Goal: Task Accomplishment & Management: Use online tool/utility

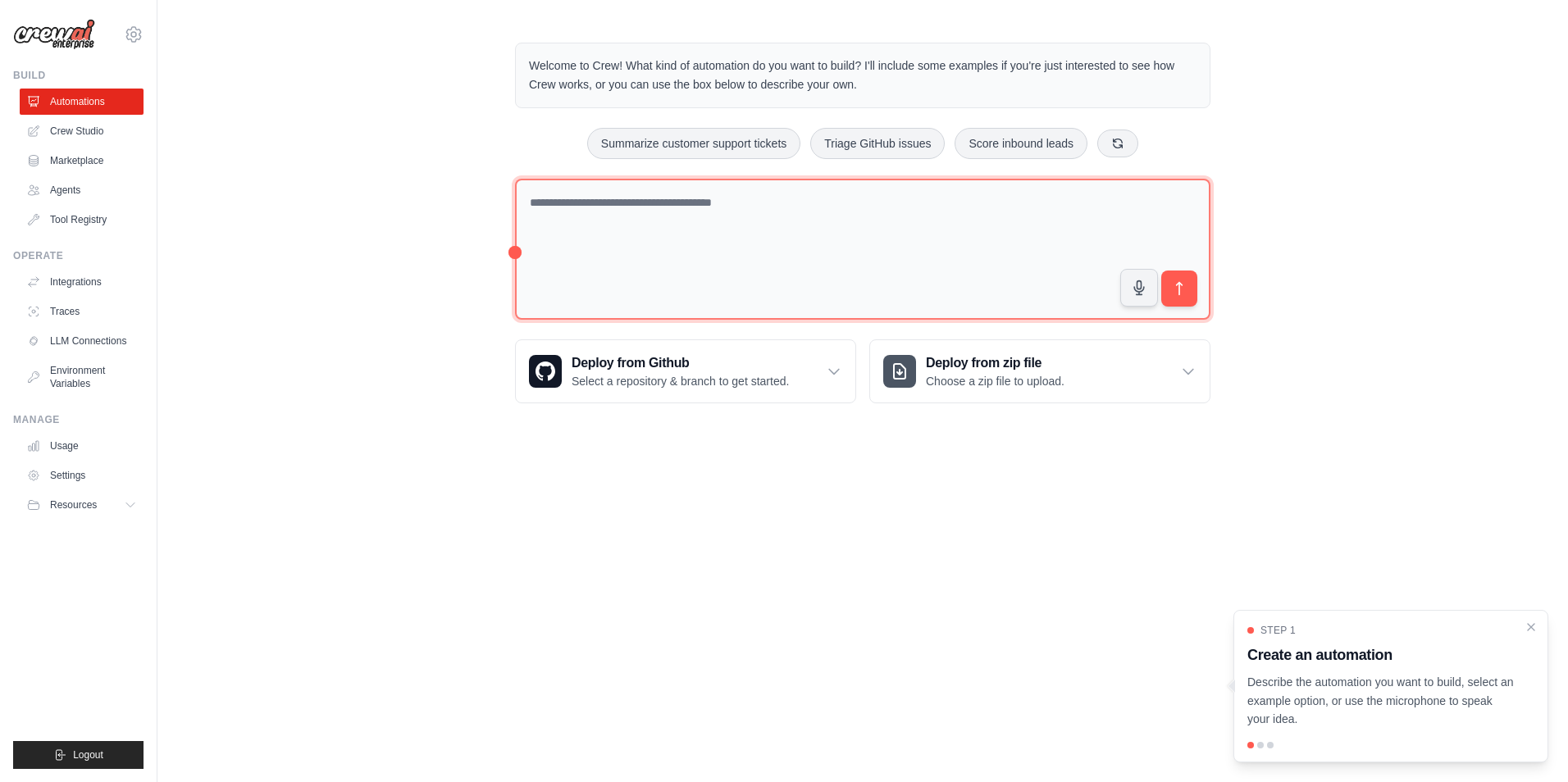
click at [627, 232] on textarea at bounding box center [863, 250] width 696 height 142
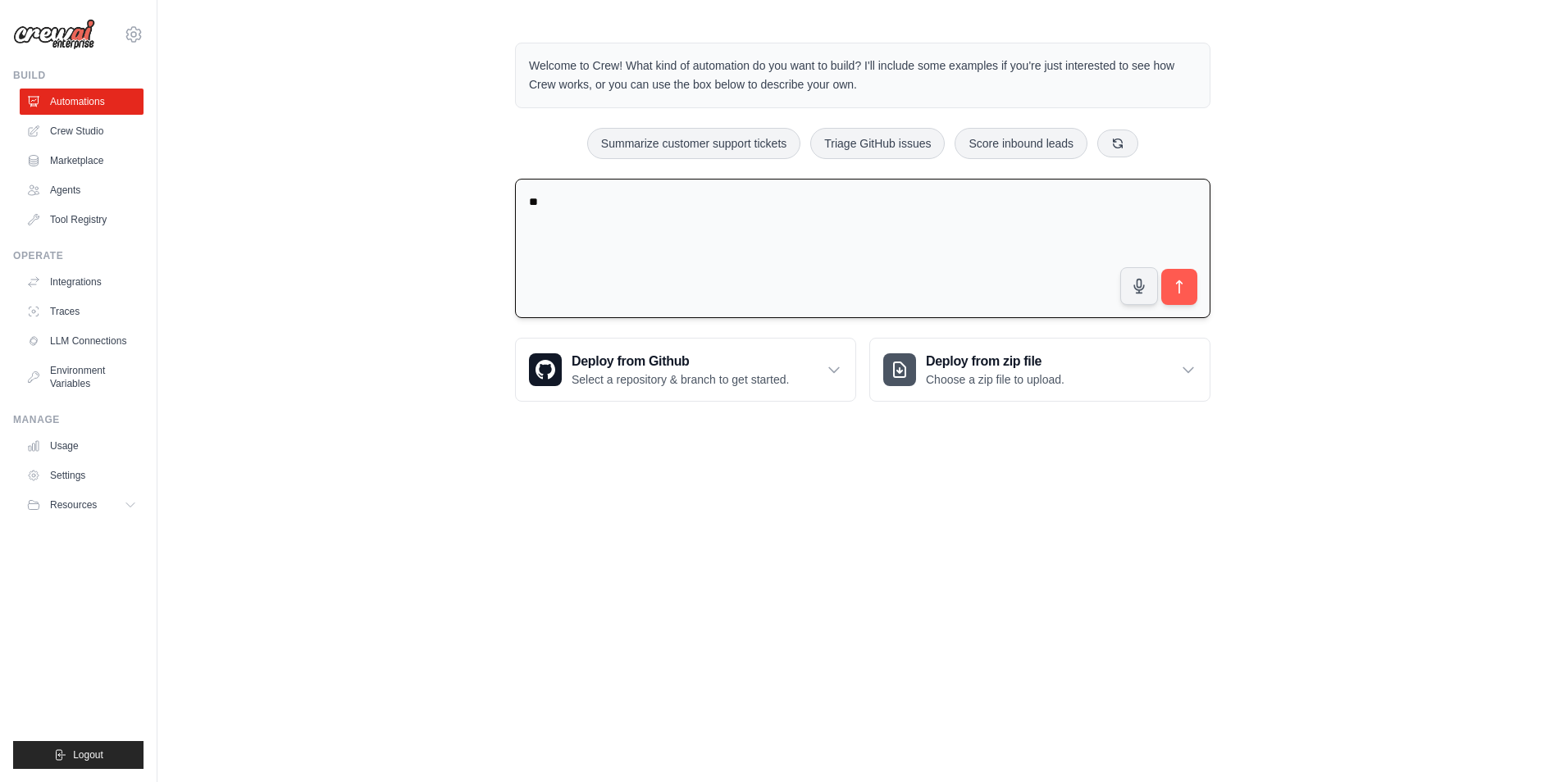
type textarea "*"
type textarea "**********"
click at [1167, 288] on button "submit" at bounding box center [1179, 287] width 38 height 38
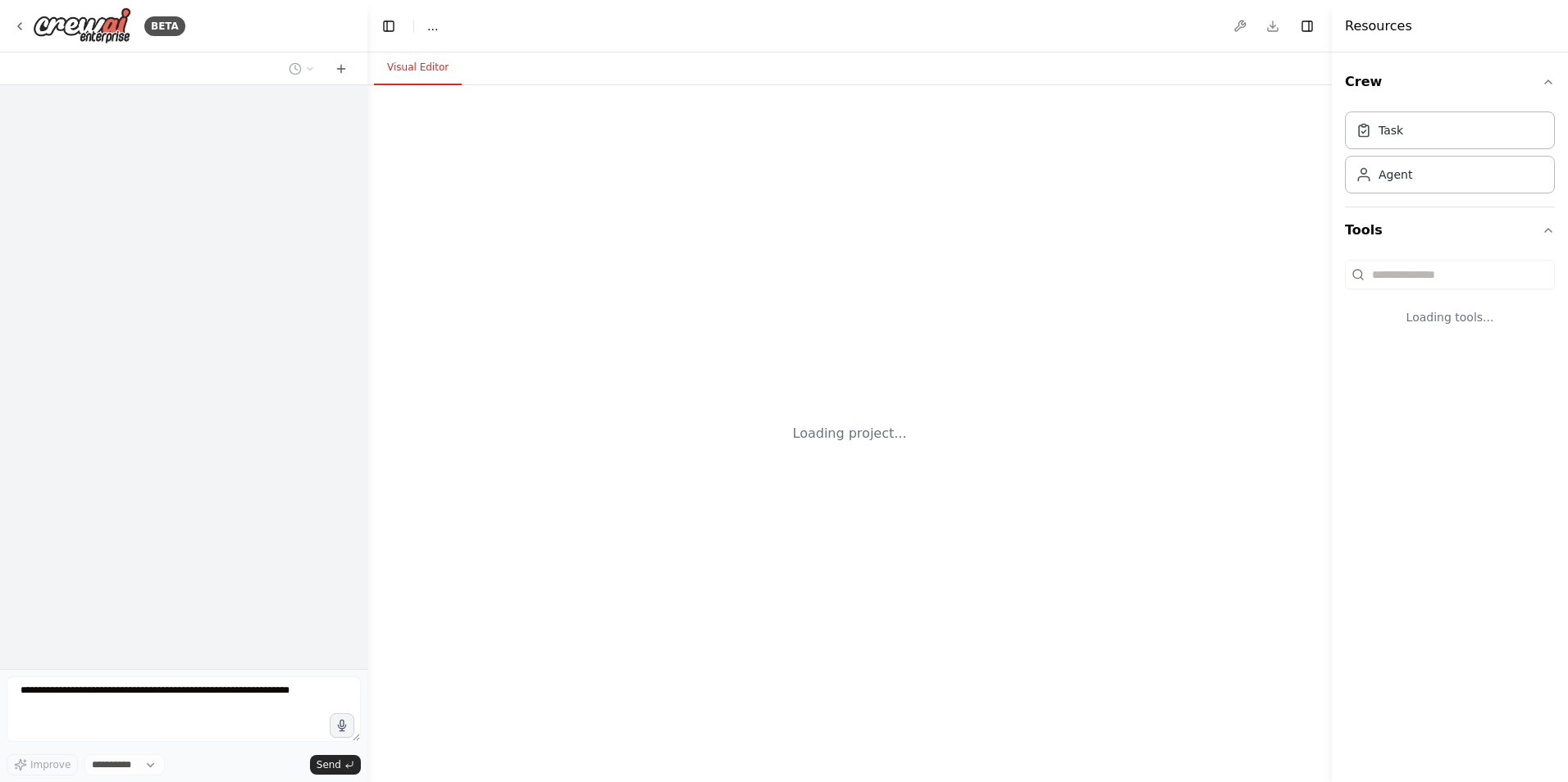
select select "****"
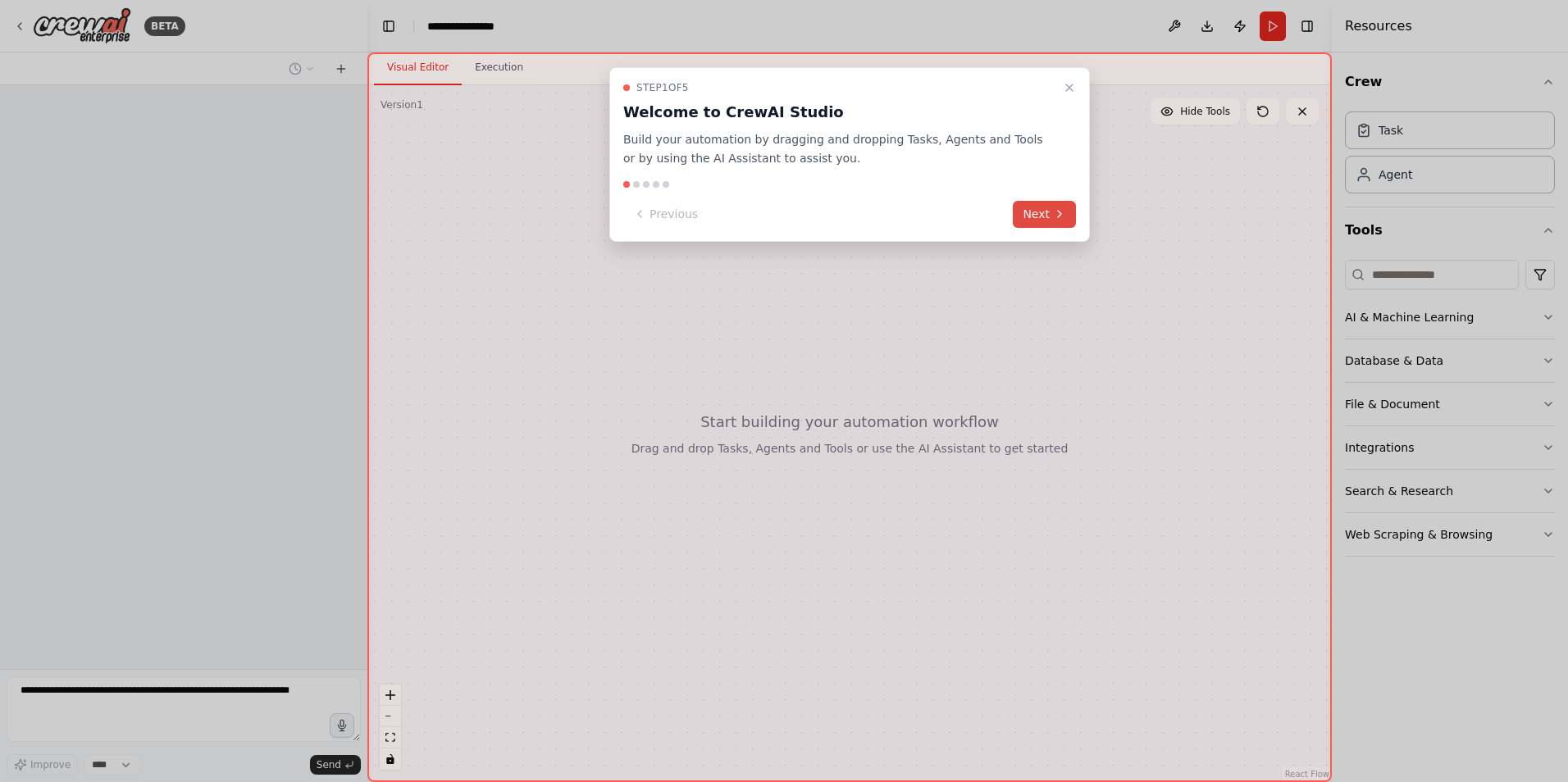
click at [1049, 207] on button "Next" at bounding box center [1044, 214] width 63 height 27
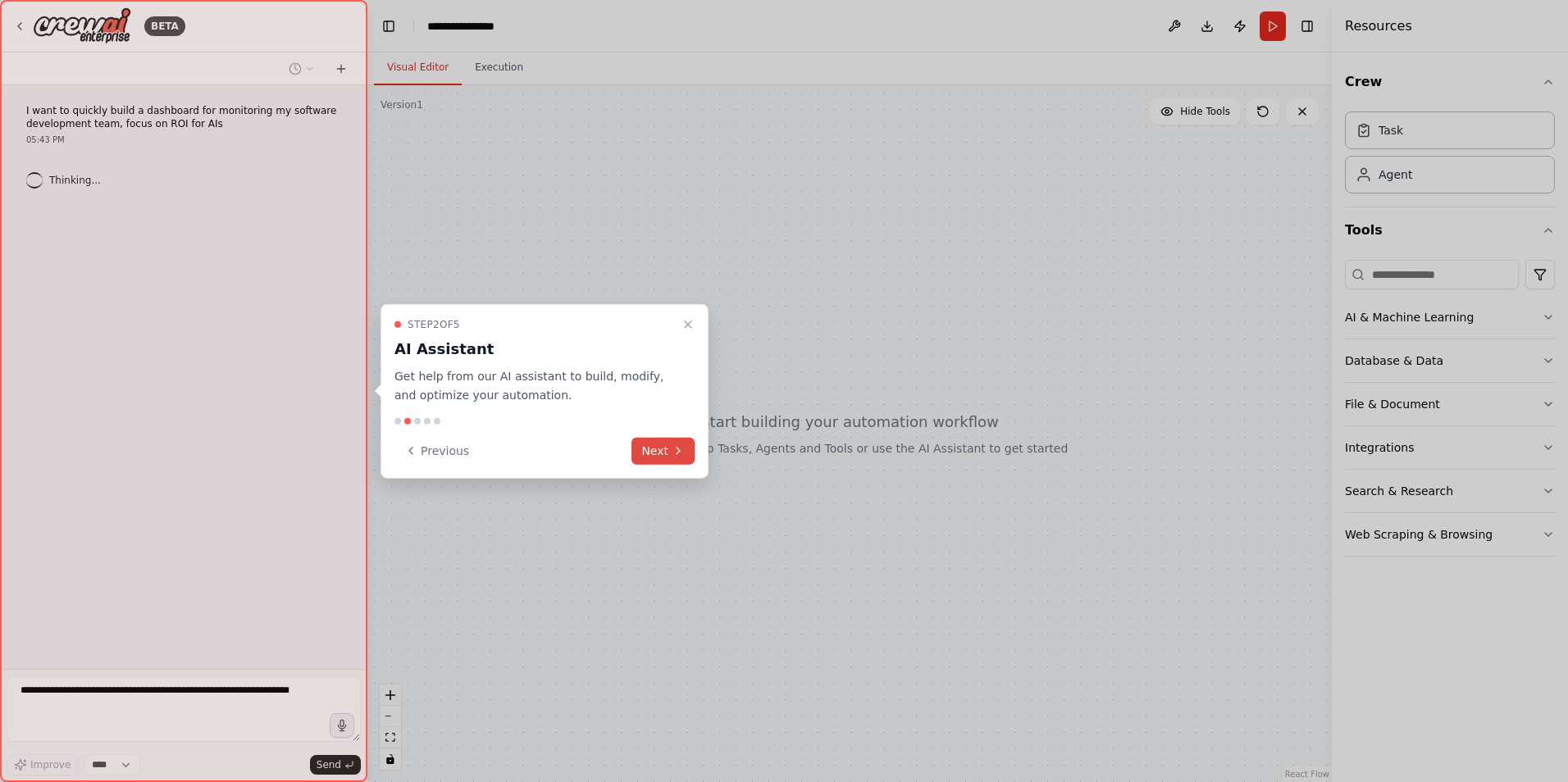
click at [641, 443] on button "Next" at bounding box center [662, 450] width 63 height 27
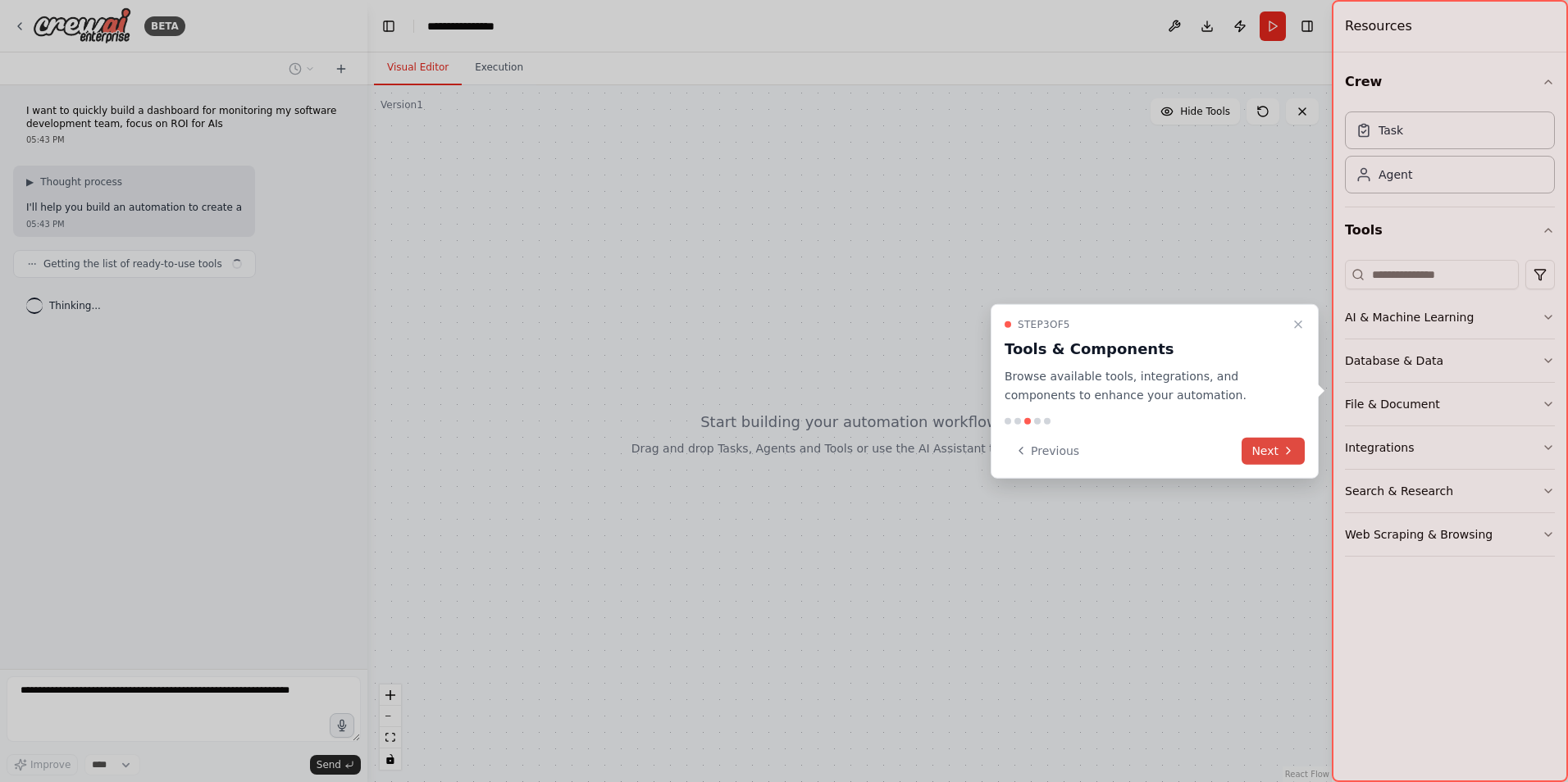
click at [1273, 441] on button "Next" at bounding box center [1273, 450] width 63 height 27
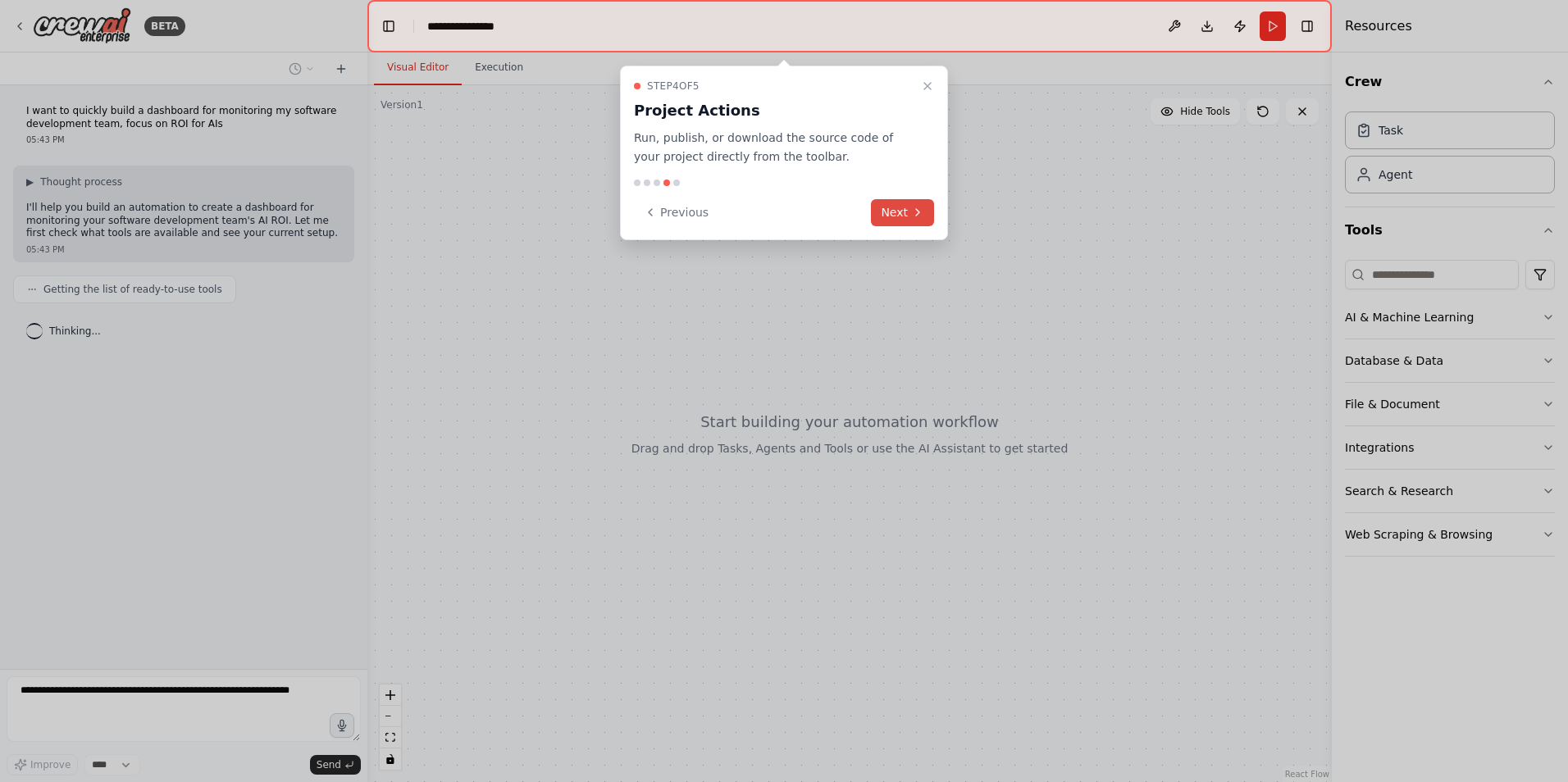
click at [892, 206] on button "Next" at bounding box center [902, 212] width 63 height 27
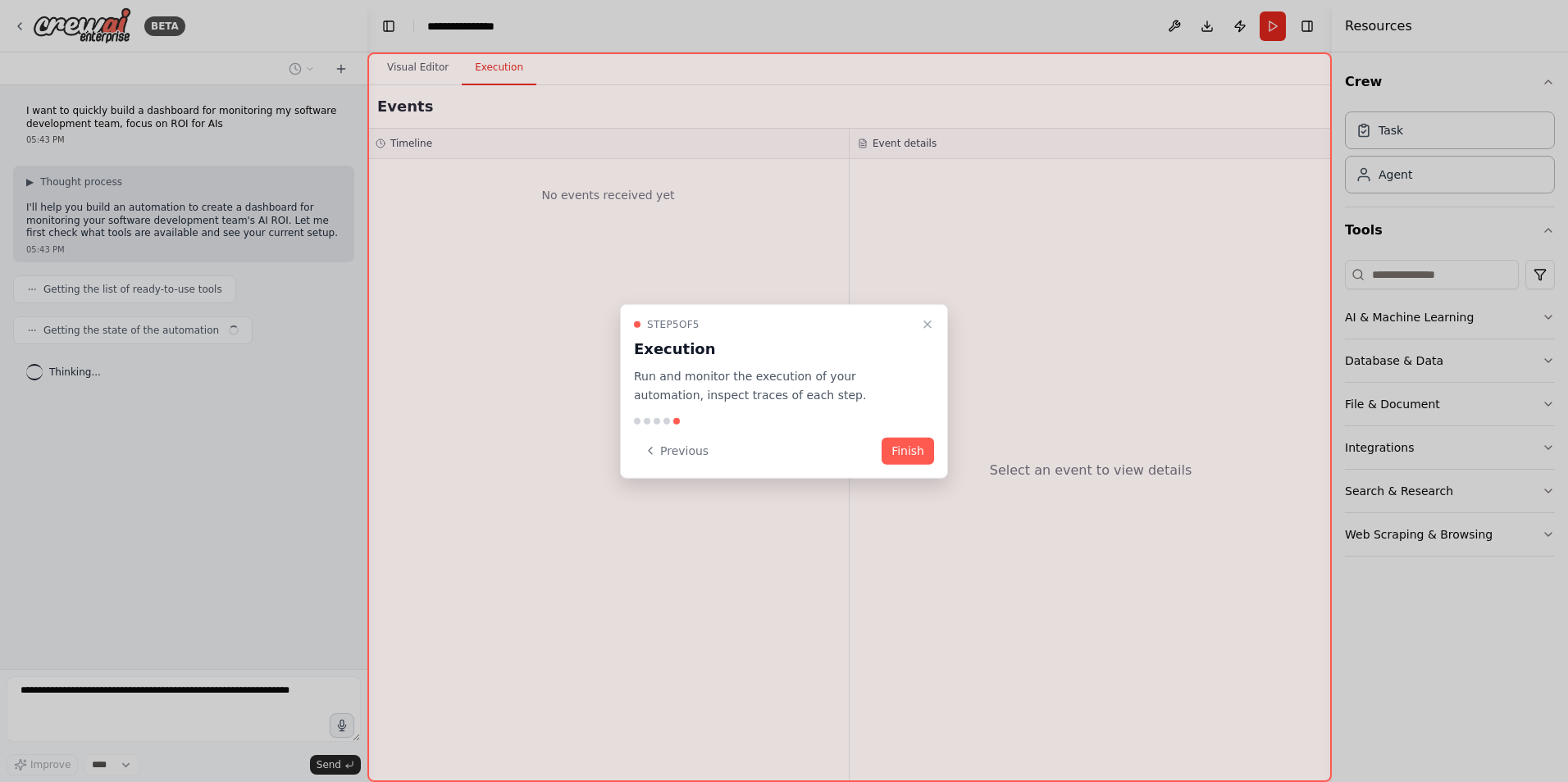
click at [907, 454] on button "Finish" at bounding box center [907, 450] width 52 height 27
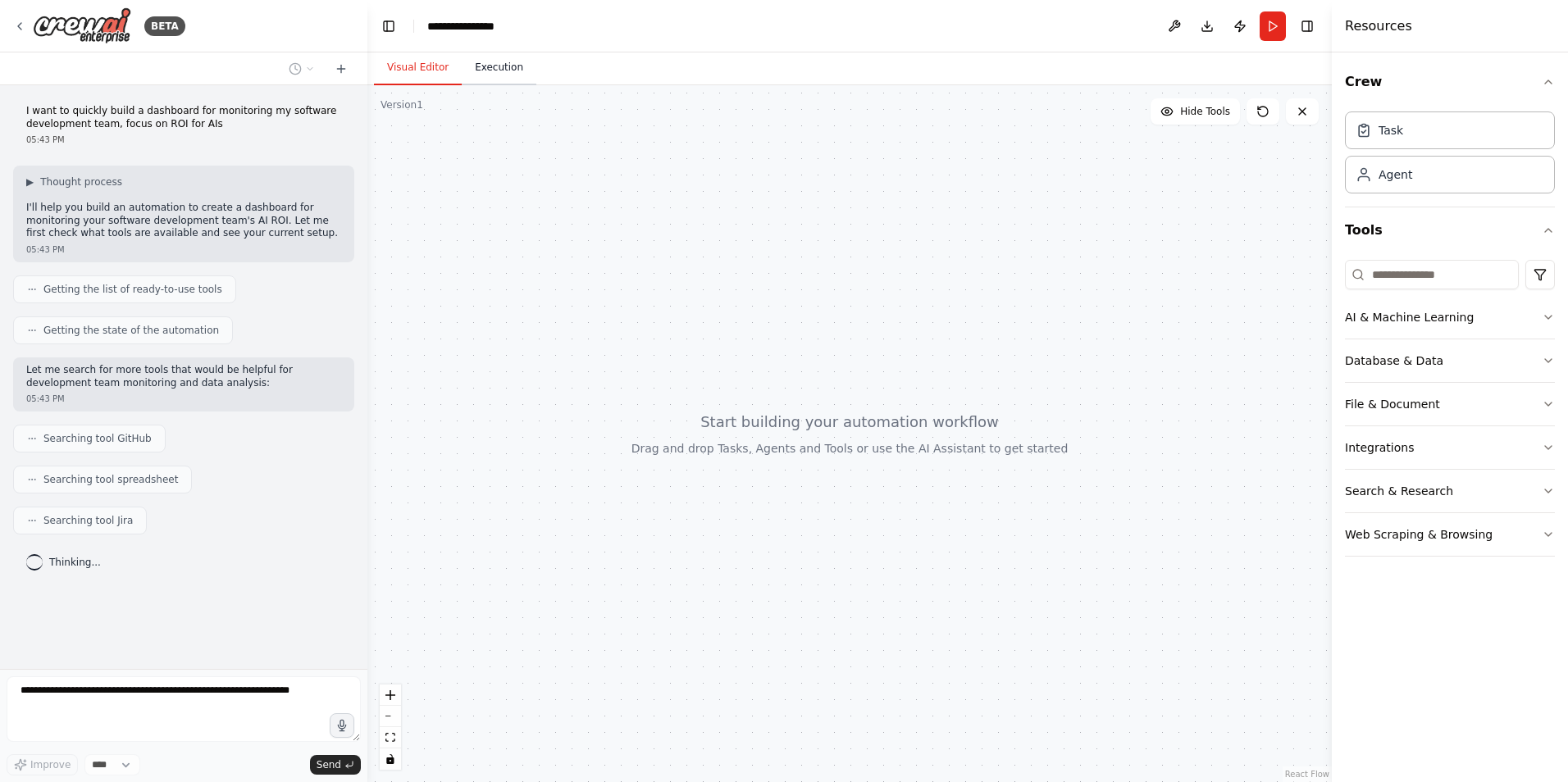
click at [497, 69] on button "Execution" at bounding box center [499, 68] width 74 height 35
click at [423, 73] on button "Visual Editor" at bounding box center [418, 68] width 88 height 35
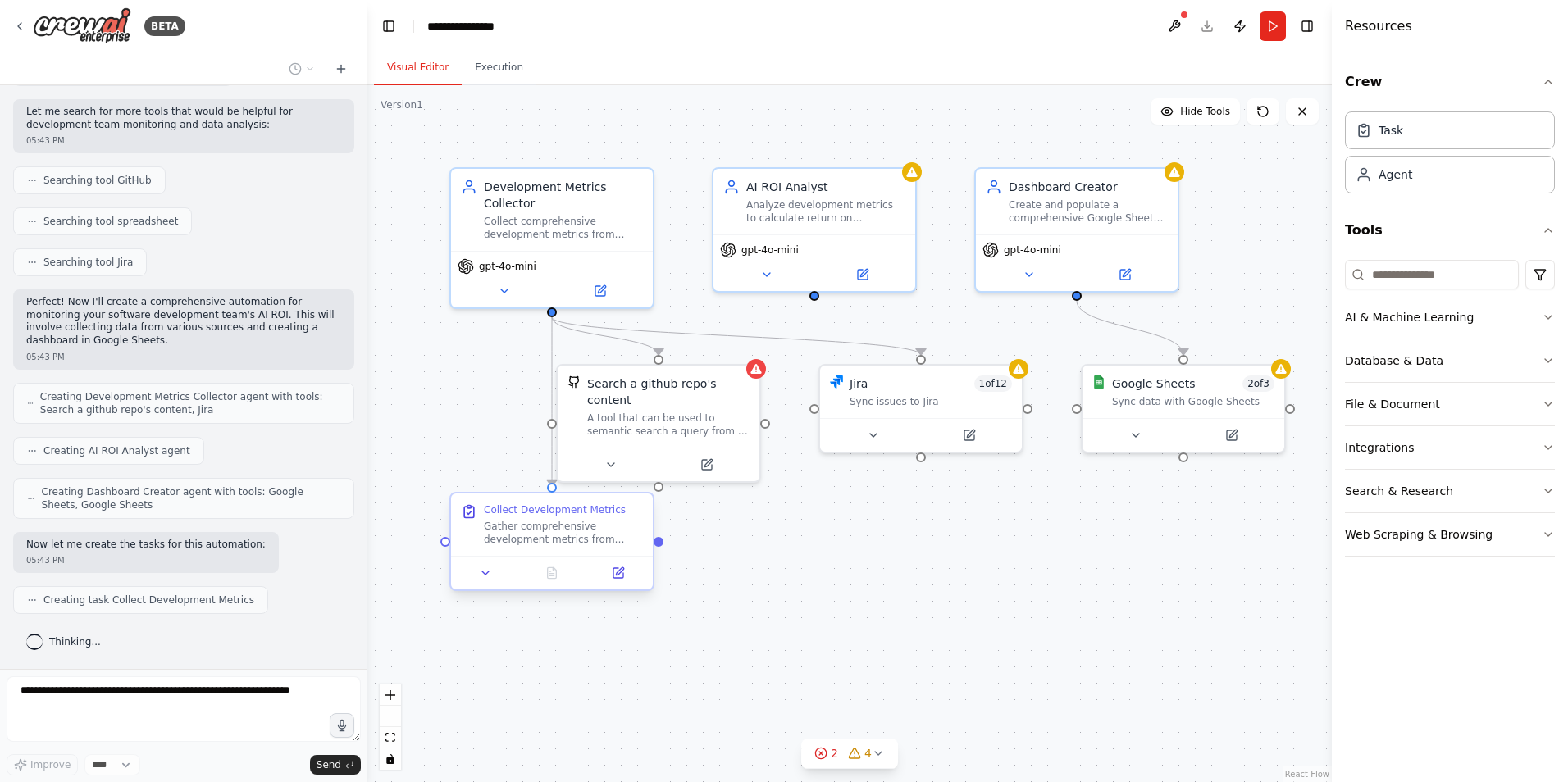
scroll to position [299, 0]
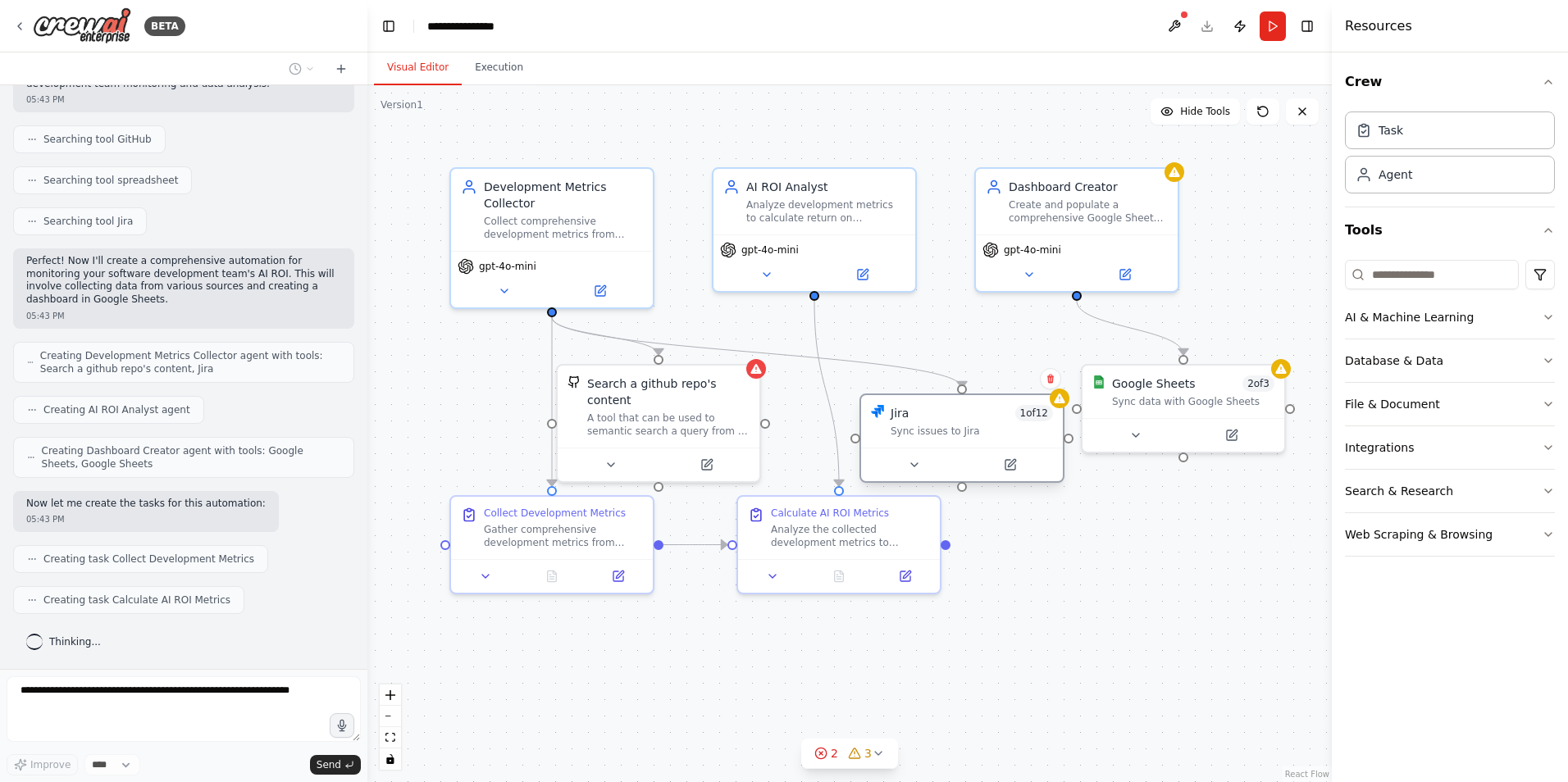
drag, startPoint x: 949, startPoint y: 386, endPoint x: 1001, endPoint y: 411, distance: 57.7
click at [1001, 411] on div "Jira 1 of 12" at bounding box center [972, 413] width 162 height 17
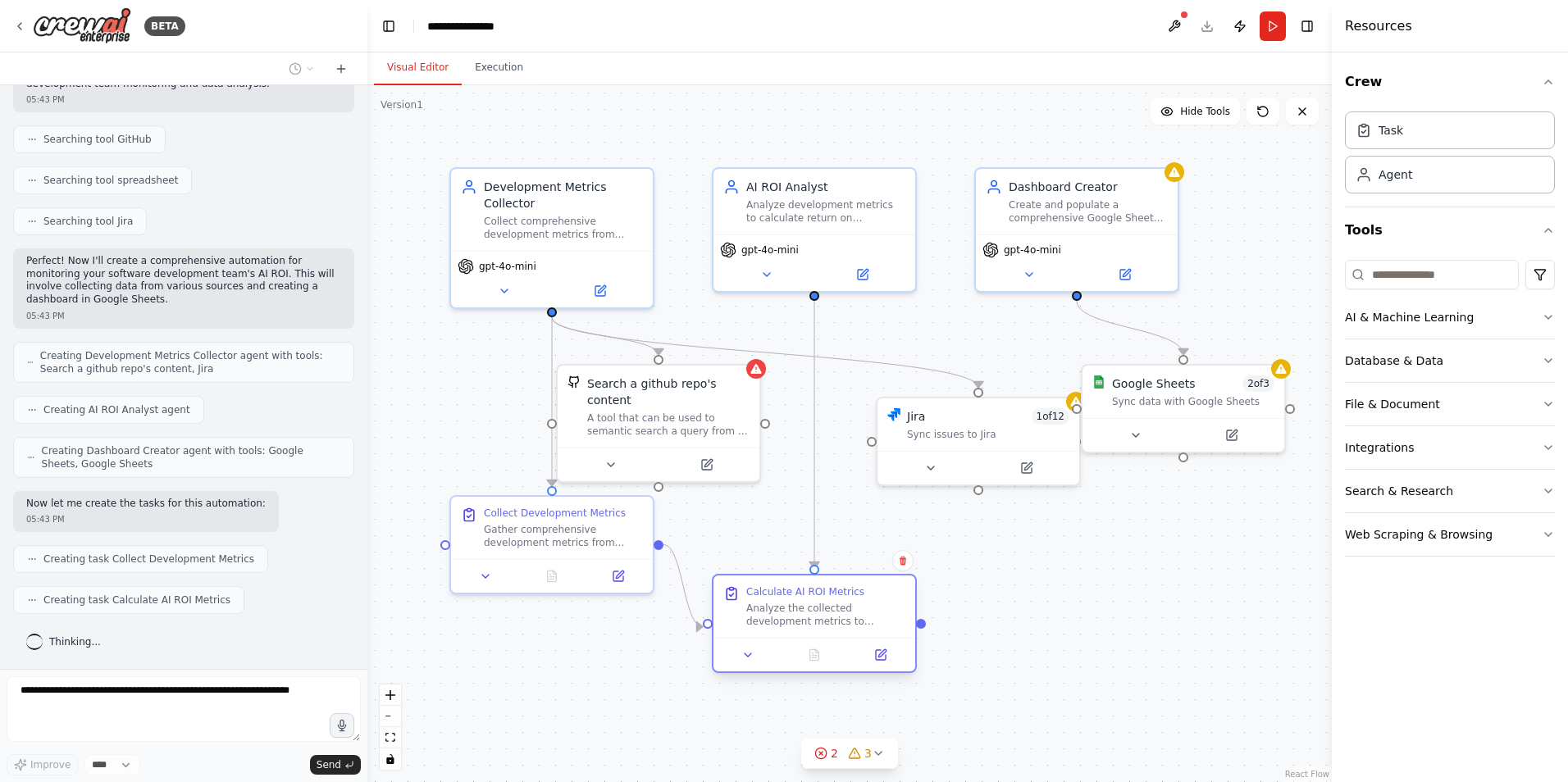
drag, startPoint x: 863, startPoint y: 518, endPoint x: 847, endPoint y: 591, distance: 74.7
click at [848, 594] on div "Calculate AI ROI Metrics Analyze the collected development metrics to calculate…" at bounding box center [825, 607] width 159 height 43
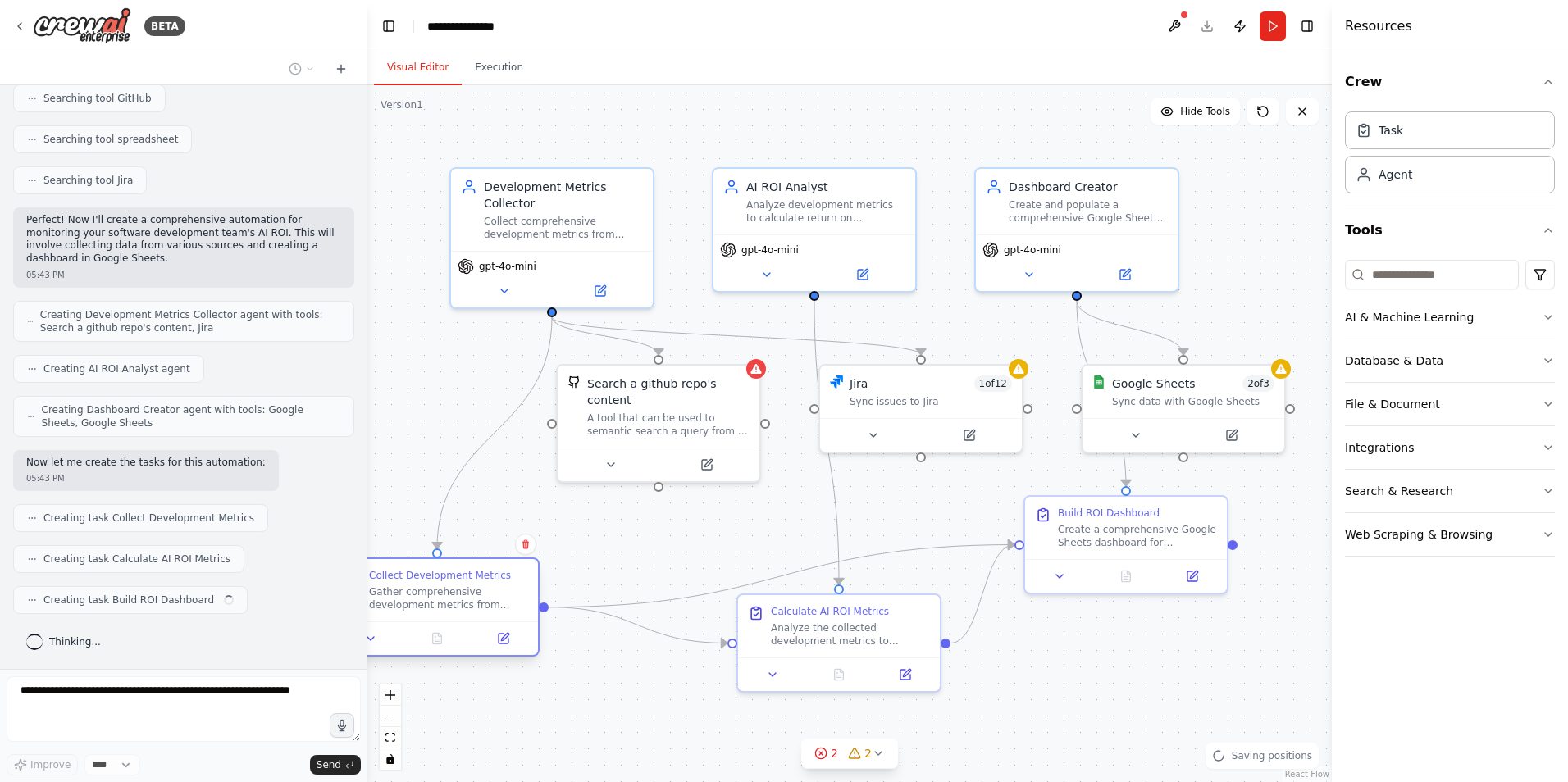
drag, startPoint x: 571, startPoint y: 535, endPoint x: 486, endPoint y: 585, distance: 98.6
click at [486, 585] on div "Collect Development Metrics Gather comprehensive development metrics from GitHu…" at bounding box center [448, 590] width 159 height 43
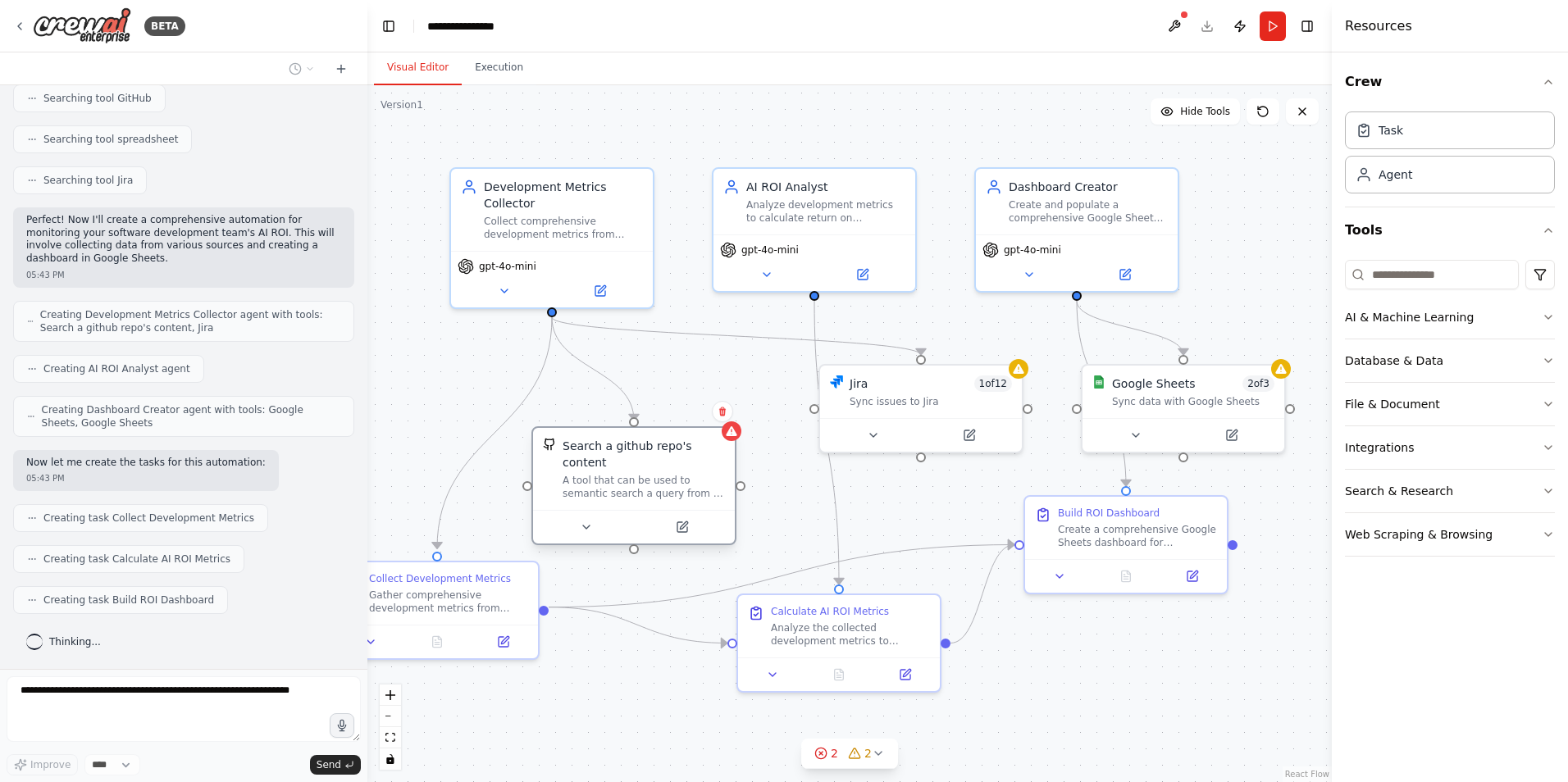
scroll to position [436, 0]
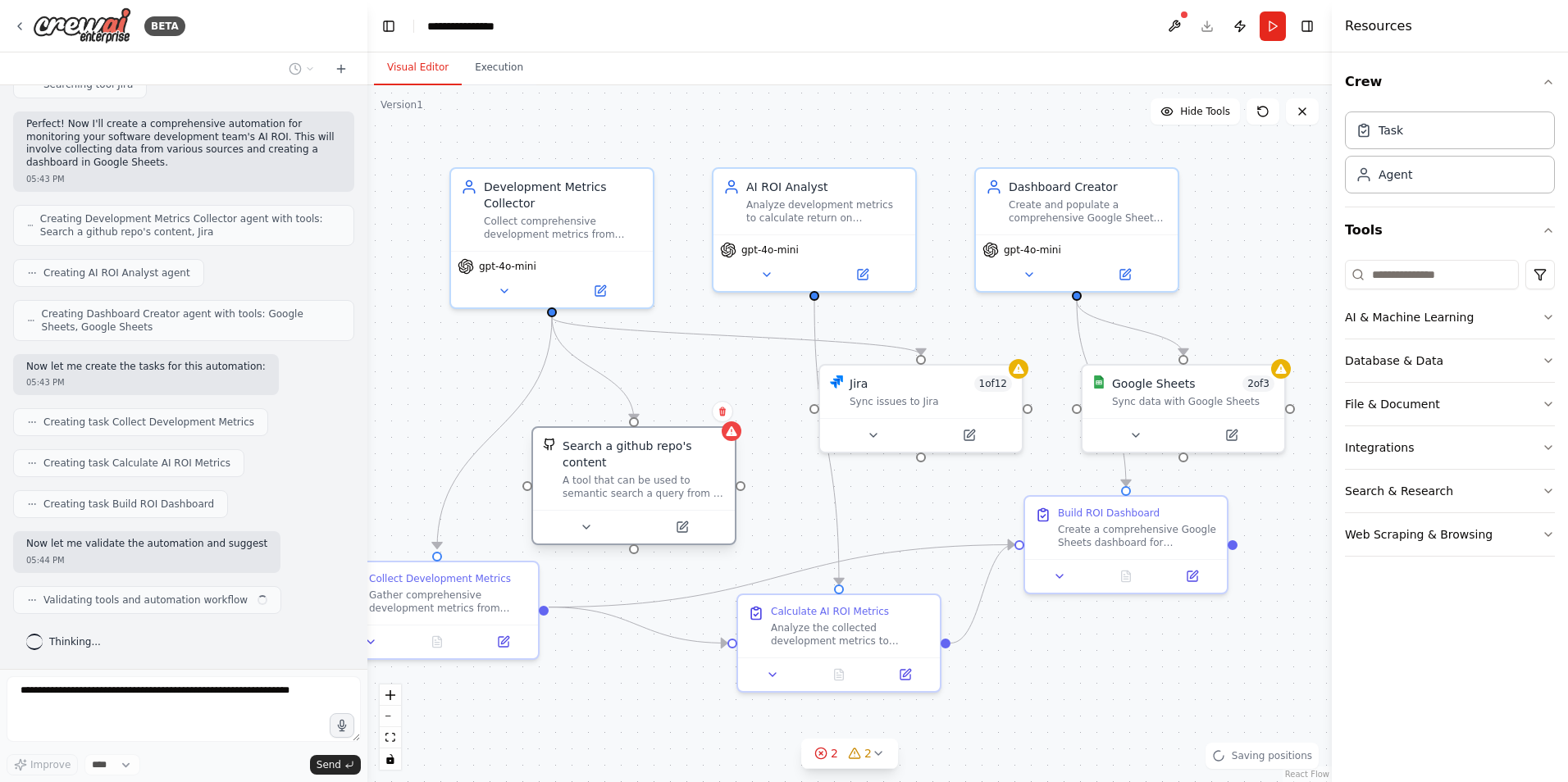
drag, startPoint x: 659, startPoint y: 403, endPoint x: 628, endPoint y: 470, distance: 73.8
click at [628, 474] on div "A tool that can be used to semantic search a query from a github repo's content…" at bounding box center [643, 487] width 162 height 26
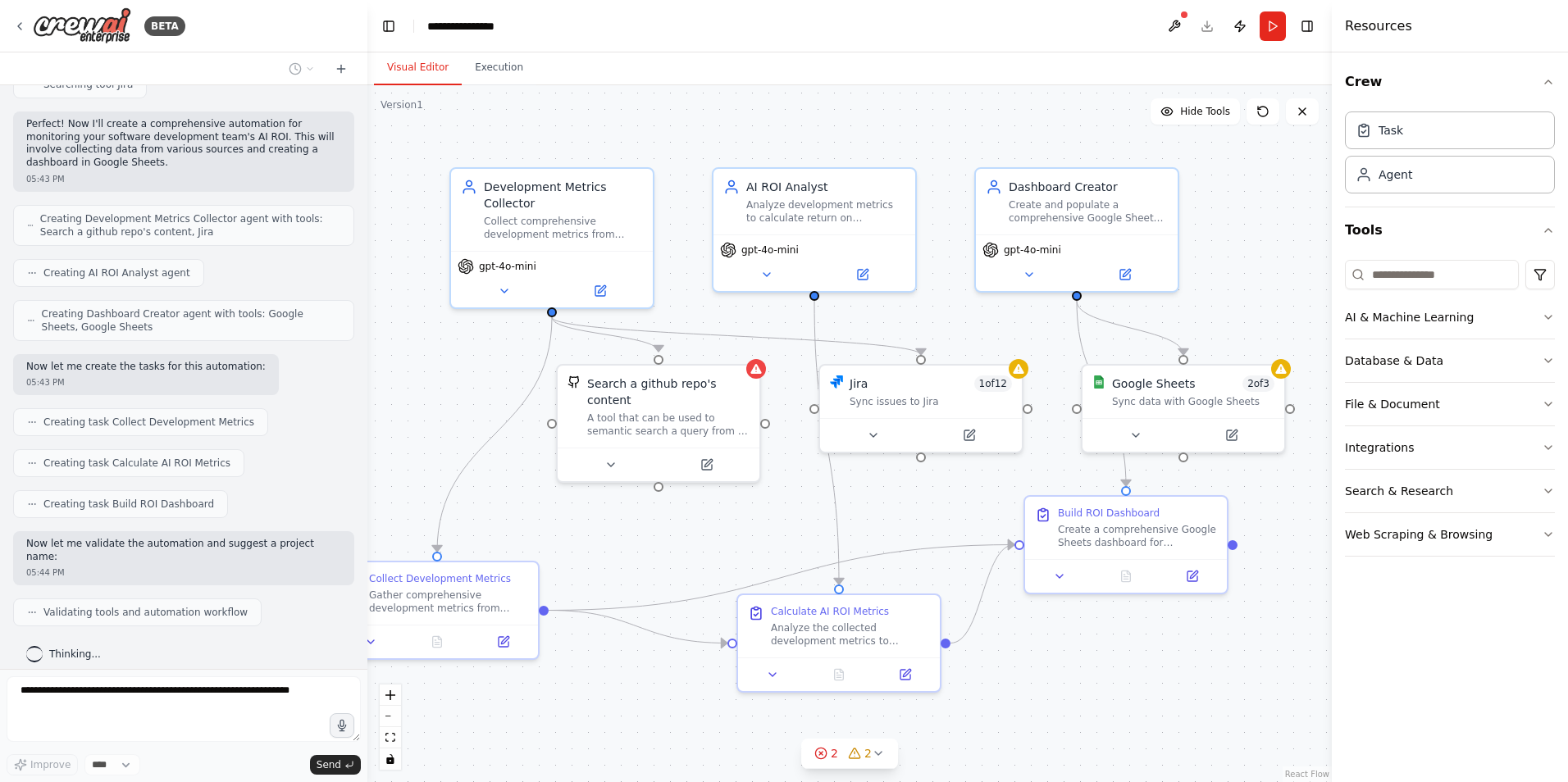
scroll to position [477, 0]
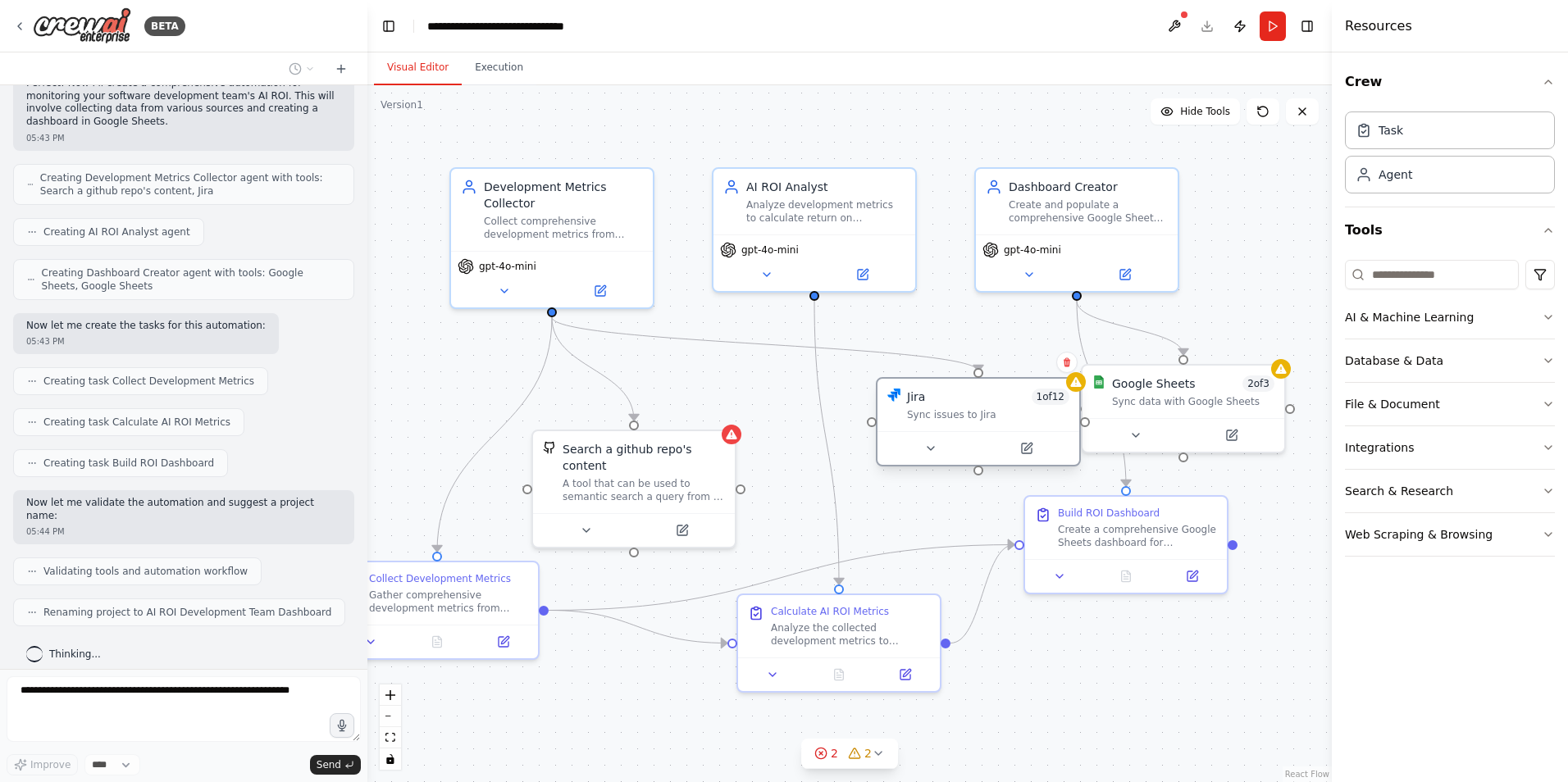
drag, startPoint x: 907, startPoint y: 388, endPoint x: 949, endPoint y: 388, distance: 42.0
click at [949, 389] on div "Jira 1 of 12" at bounding box center [988, 397] width 162 height 17
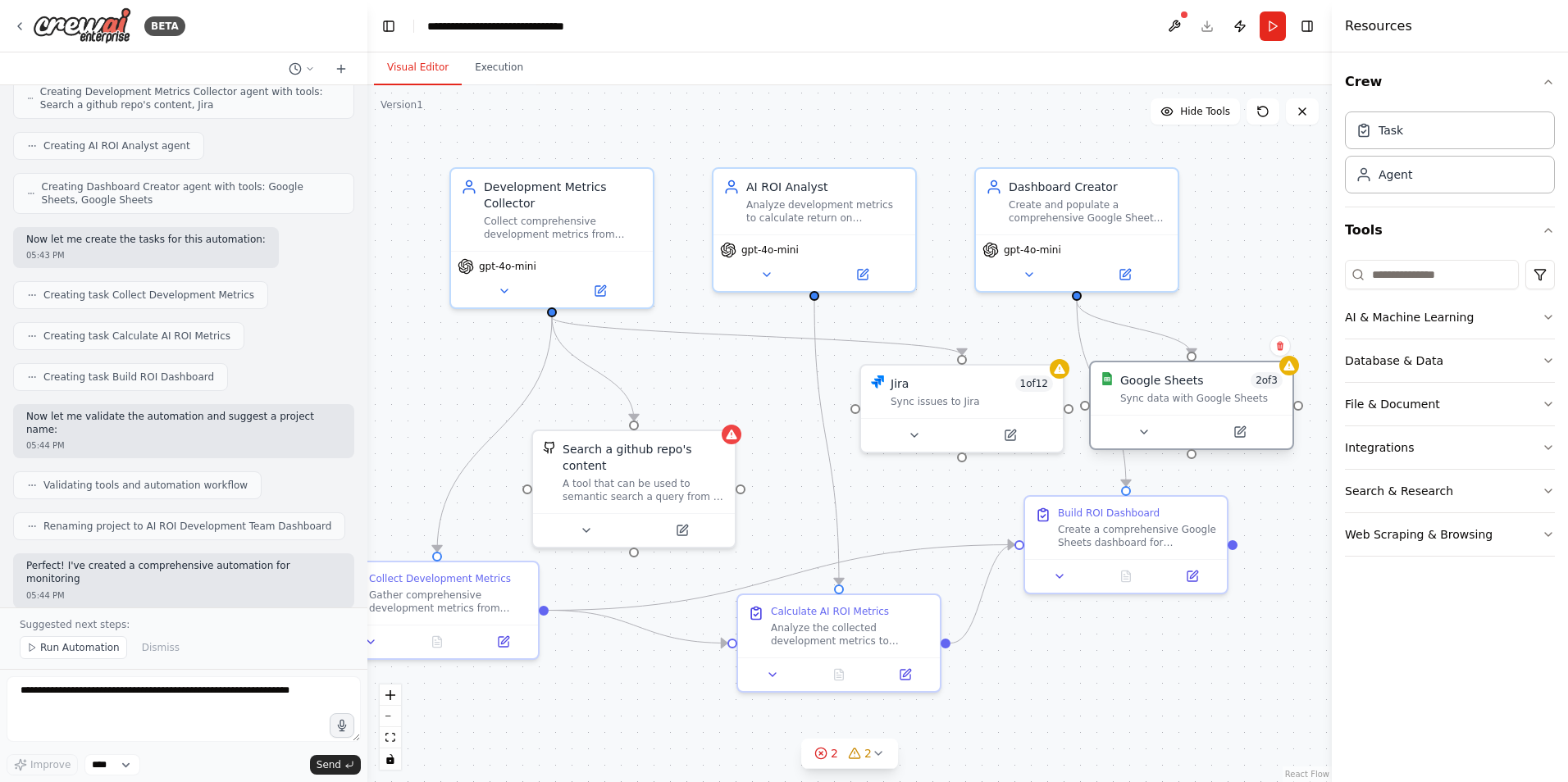
drag, startPoint x: 1174, startPoint y: 384, endPoint x: 1188, endPoint y: 374, distance: 17.2
click at [1188, 374] on div "Google Sheets" at bounding box center [1161, 380] width 84 height 17
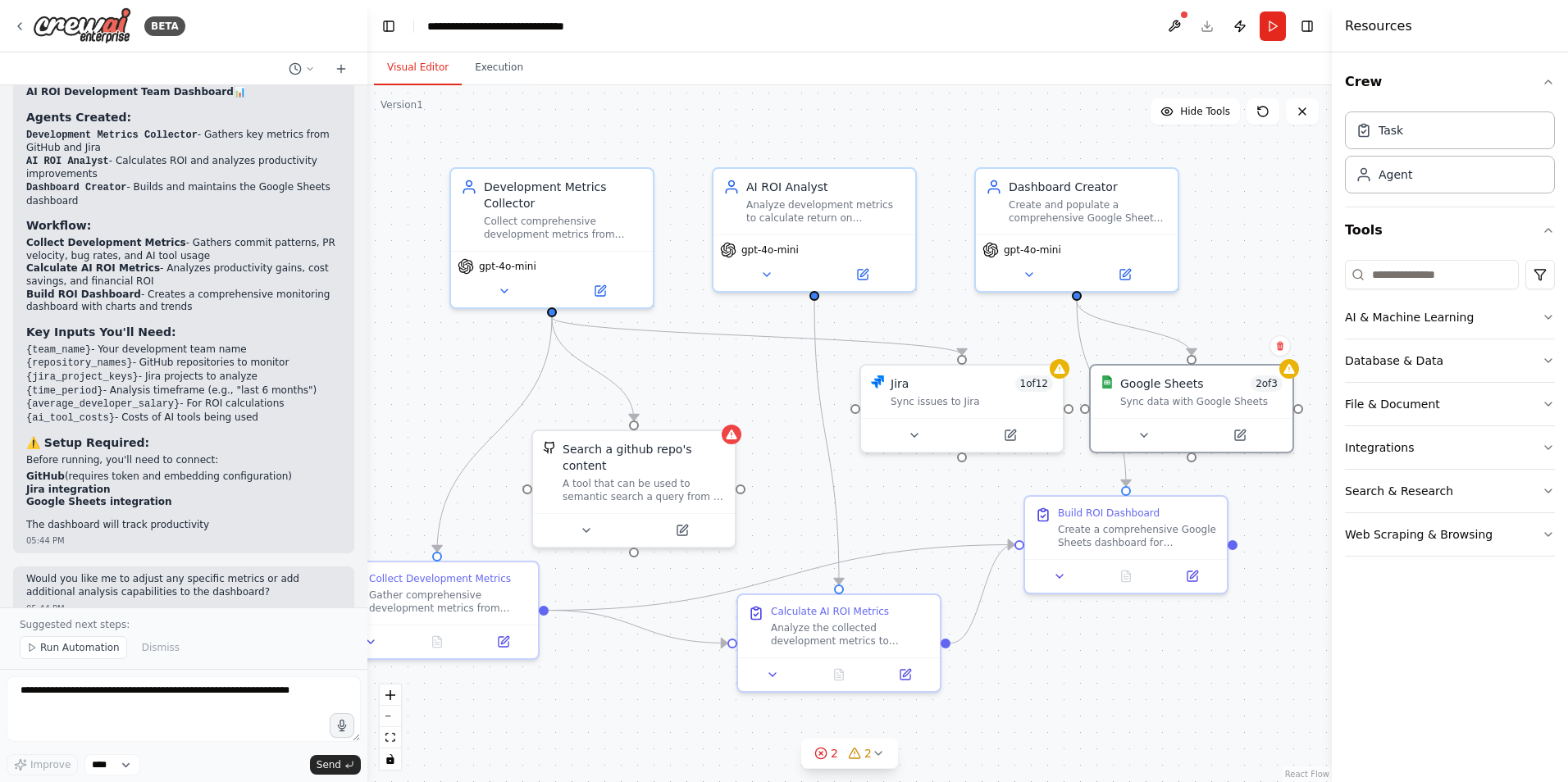
scroll to position [1092, 0]
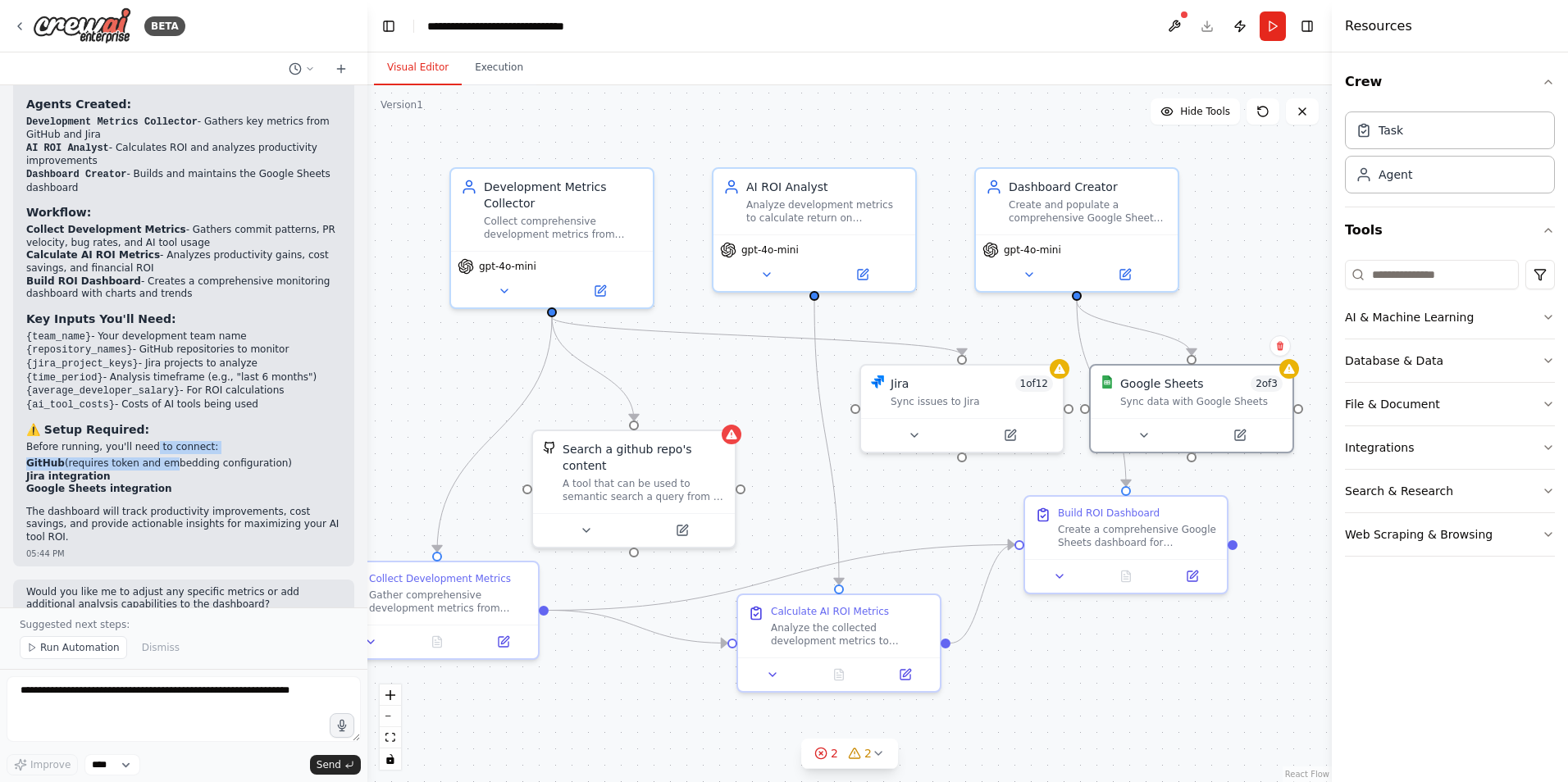
drag, startPoint x: 141, startPoint y: 423, endPoint x: 153, endPoint y: 434, distance: 16.3
click at [153, 434] on div "Perfect! I've created a comprehensive automation for monitoring your software d…" at bounding box center [184, 288] width 315 height 513
drag, startPoint x: 153, startPoint y: 434, endPoint x: 180, endPoint y: 437, distance: 27.2
click at [181, 457] on li "GitHub (requires token and embedding configuration)" at bounding box center [184, 464] width 315 height 13
drag, startPoint x: 150, startPoint y: 433, endPoint x: 110, endPoint y: 422, distance: 41.5
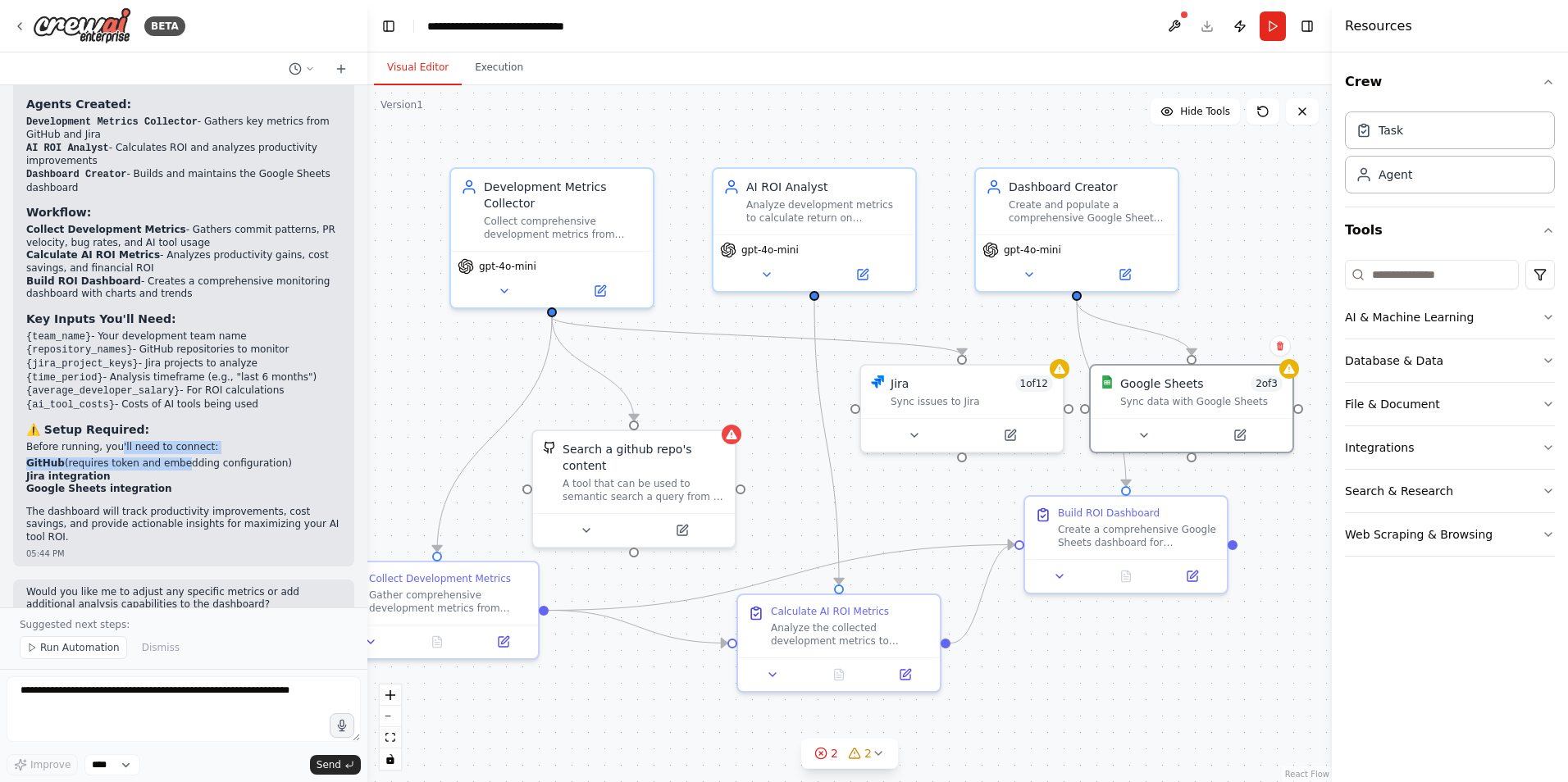
click at [110, 422] on div "Perfect! I've created a comprehensive automation for monitoring your software d…" at bounding box center [184, 288] width 315 height 513
click at [110, 441] on p "Before running, you'll need to connect:" at bounding box center [184, 447] width 315 height 13
drag, startPoint x: 182, startPoint y: 501, endPoint x: 220, endPoint y: 509, distance: 38.8
click at [220, 509] on div "Perfect! I've created a comprehensive automation for monitoring your software d…" at bounding box center [184, 295] width 341 height 541
drag, startPoint x: 220, startPoint y: 509, endPoint x: 231, endPoint y: 508, distance: 11.0
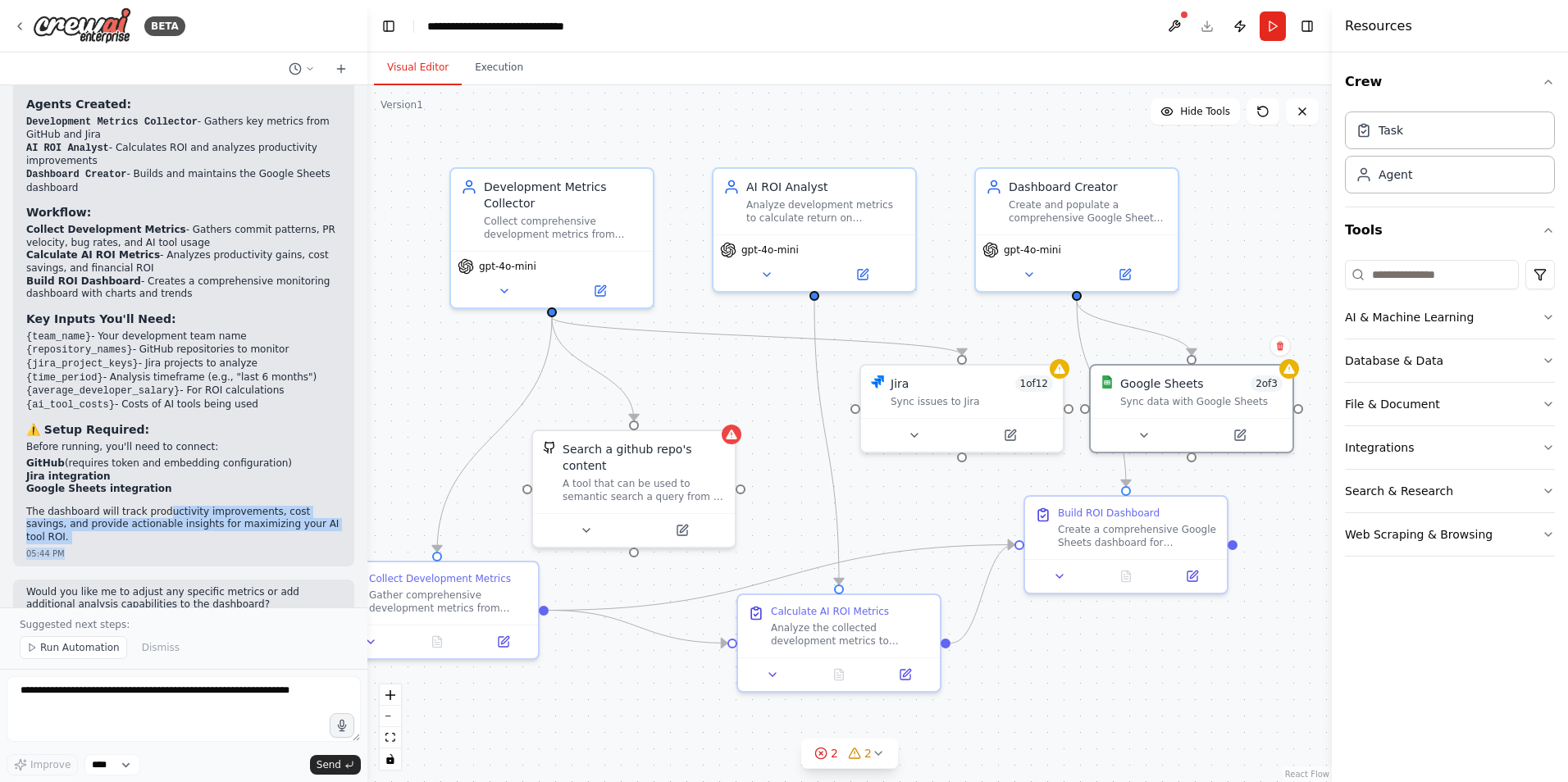
click at [231, 508] on div "Perfect! I've created a comprehensive automation for monitoring your software d…" at bounding box center [184, 295] width 341 height 541
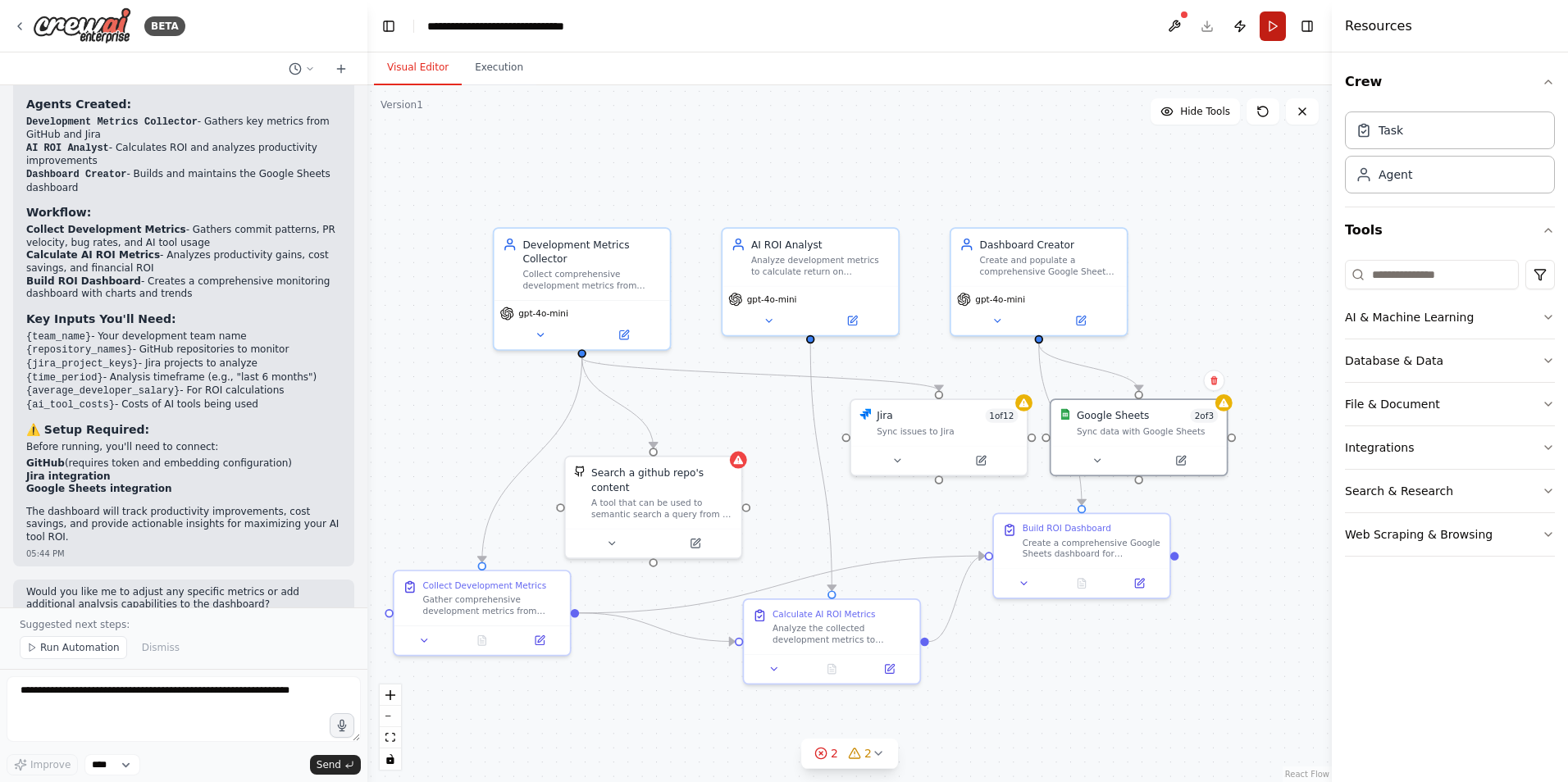
click at [1268, 31] on button "Run" at bounding box center [1273, 26] width 26 height 30
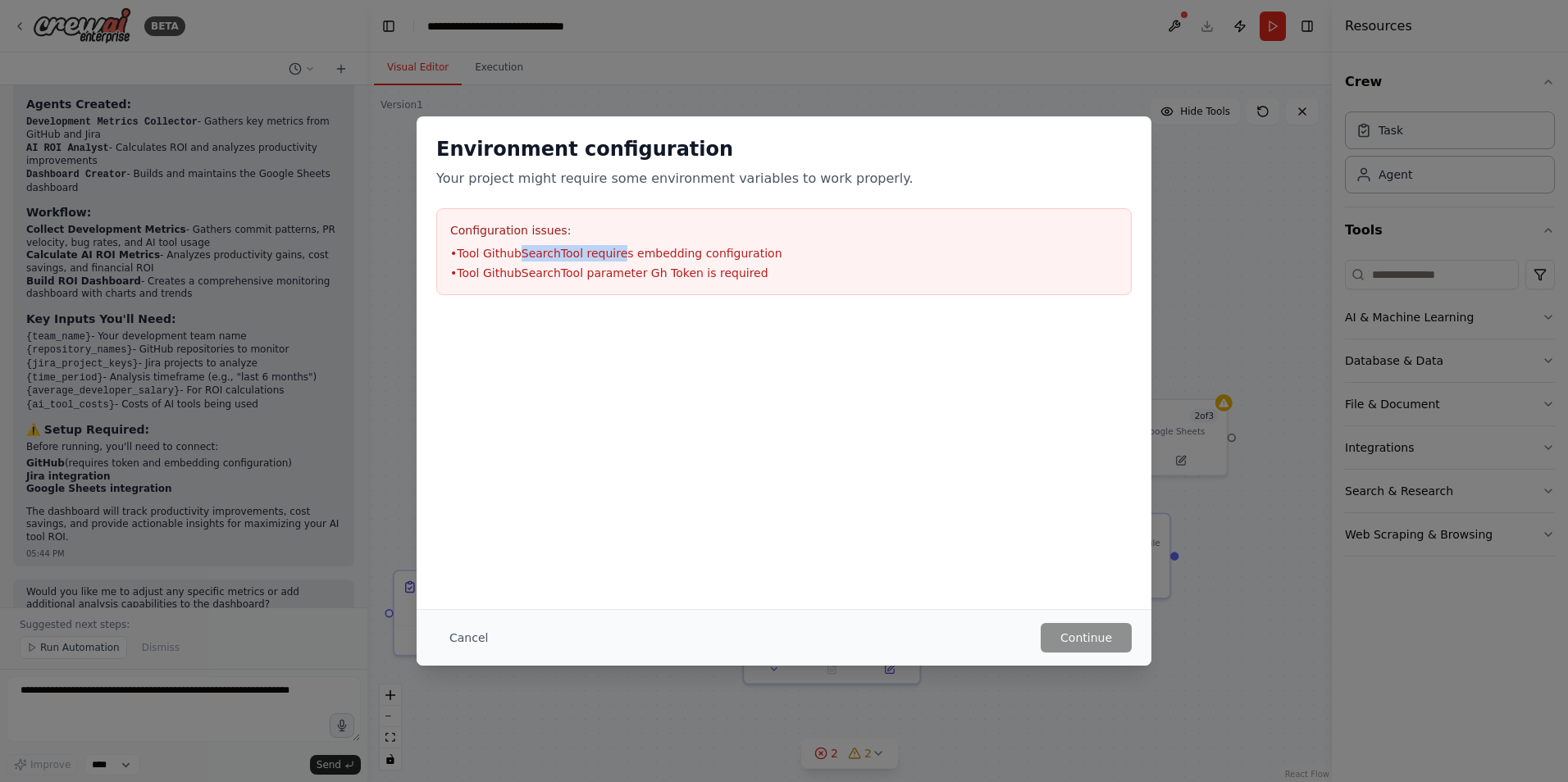
drag, startPoint x: 519, startPoint y: 253, endPoint x: 613, endPoint y: 259, distance: 94.2
click at [613, 259] on li "• Tool GithubSearchTool requires embedding configuration" at bounding box center [783, 253] width 667 height 17
drag, startPoint x: 613, startPoint y: 259, endPoint x: 642, endPoint y: 273, distance: 32.2
click at [621, 273] on li "• Tool GithubSearchTool parameter Gh Token is required" at bounding box center [783, 273] width 667 height 17
drag, startPoint x: 665, startPoint y: 276, endPoint x: 552, endPoint y: 256, distance: 114.8
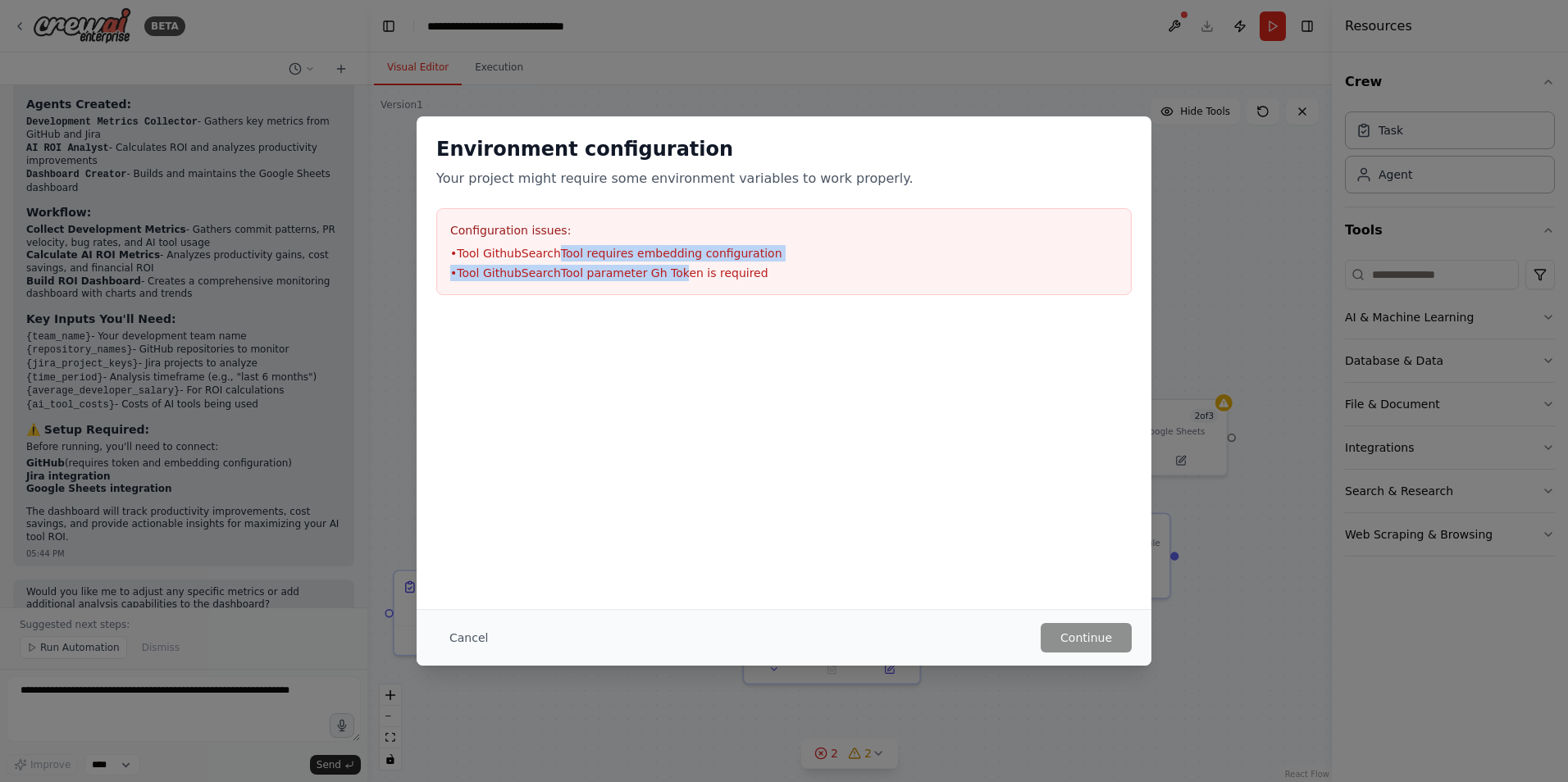
click at [552, 256] on ul "• Tool GithubSearchTool requires embedding configuration • Tool GithubSearchToo…" at bounding box center [783, 263] width 667 height 36
click at [552, 257] on li "• Tool GithubSearchTool requires embedding configuration" at bounding box center [783, 253] width 667 height 17
drag, startPoint x: 495, startPoint y: 260, endPoint x: 641, endPoint y: 270, distance: 146.3
click at [641, 270] on ul "• Tool GithubSearchTool requires embedding configuration • Tool GithubSearchToo…" at bounding box center [783, 263] width 667 height 36
drag, startPoint x: 641, startPoint y: 270, endPoint x: 688, endPoint y: 270, distance: 47.0
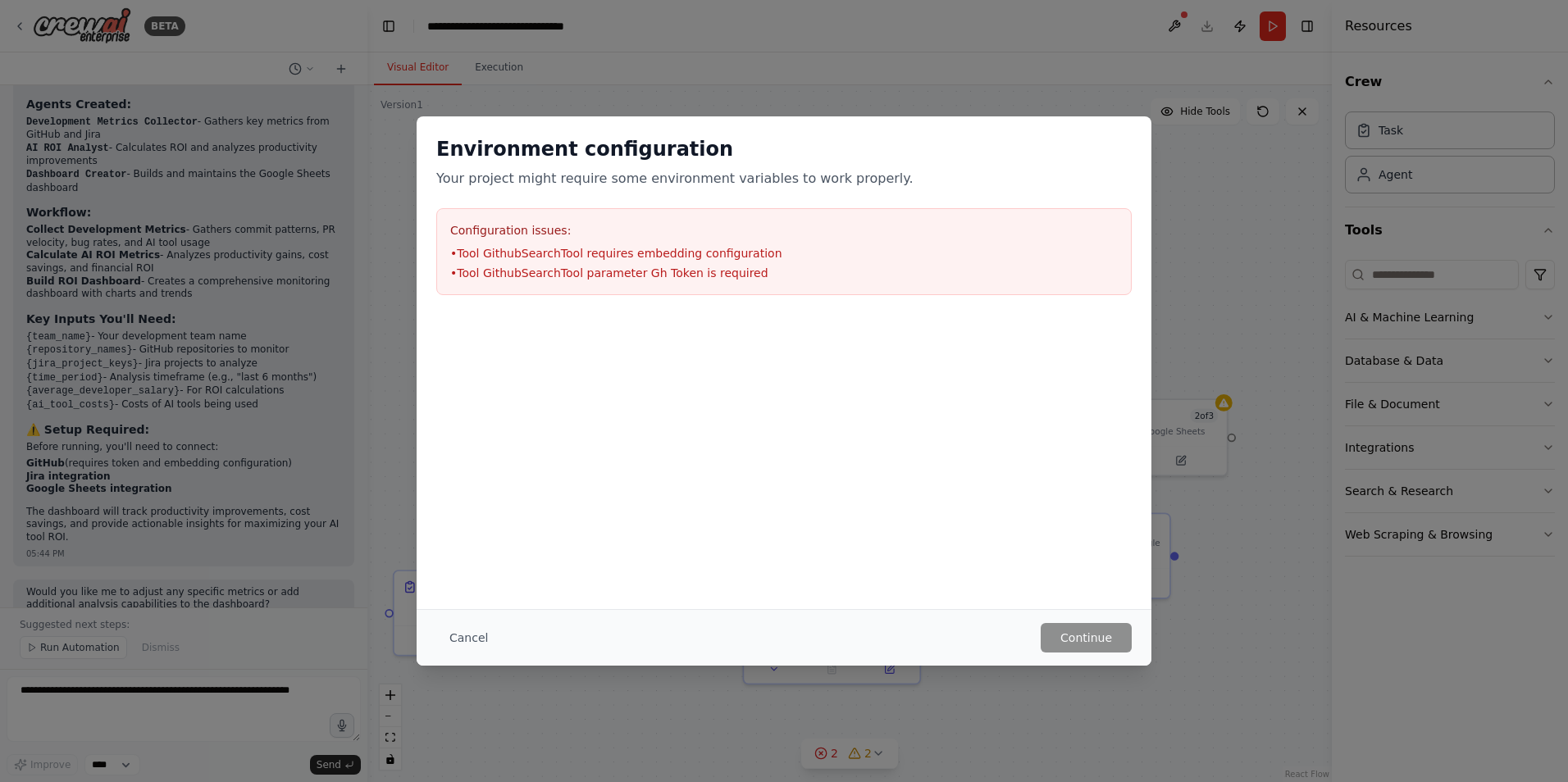
click at [652, 270] on li "• Tool GithubSearchTool parameter Gh Token is required" at bounding box center [783, 273] width 667 height 17
drag, startPoint x: 688, startPoint y: 270, endPoint x: 547, endPoint y: 265, distance: 141.1
click at [547, 265] on li "• Tool GithubSearchTool parameter Gh Token is required" at bounding box center [783, 273] width 667 height 17
click at [1211, 166] on div "Environment configuration Your project might require some environment variables…" at bounding box center [784, 391] width 1568 height 782
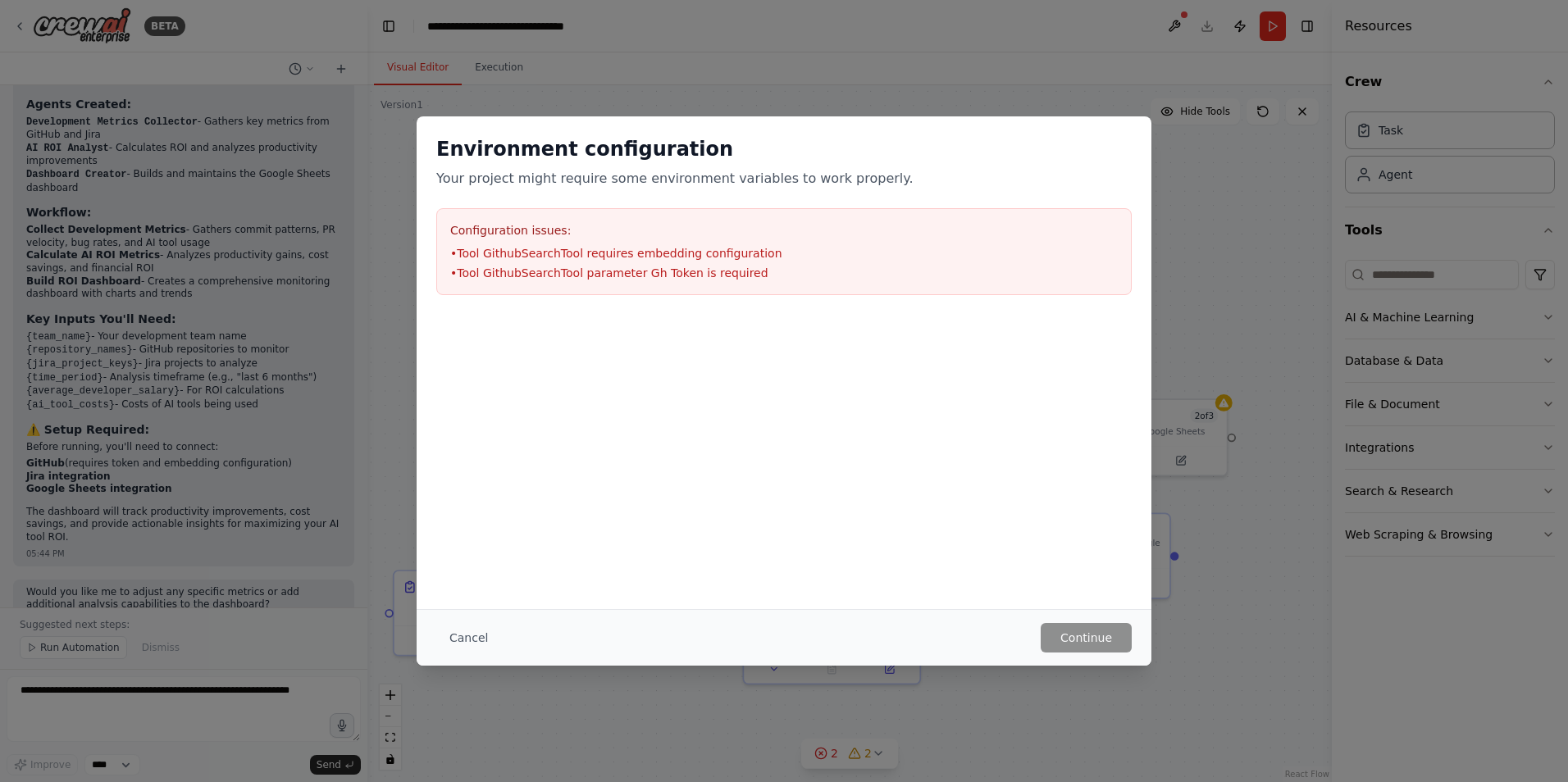
click at [1021, 109] on div "Environment configuration Your project might require some environment variables…" at bounding box center [784, 391] width 1568 height 782
click at [657, 93] on div "Environment configuration Your project might require some environment variables…" at bounding box center [784, 391] width 1568 height 782
click at [478, 632] on button "Cancel" at bounding box center [468, 638] width 65 height 30
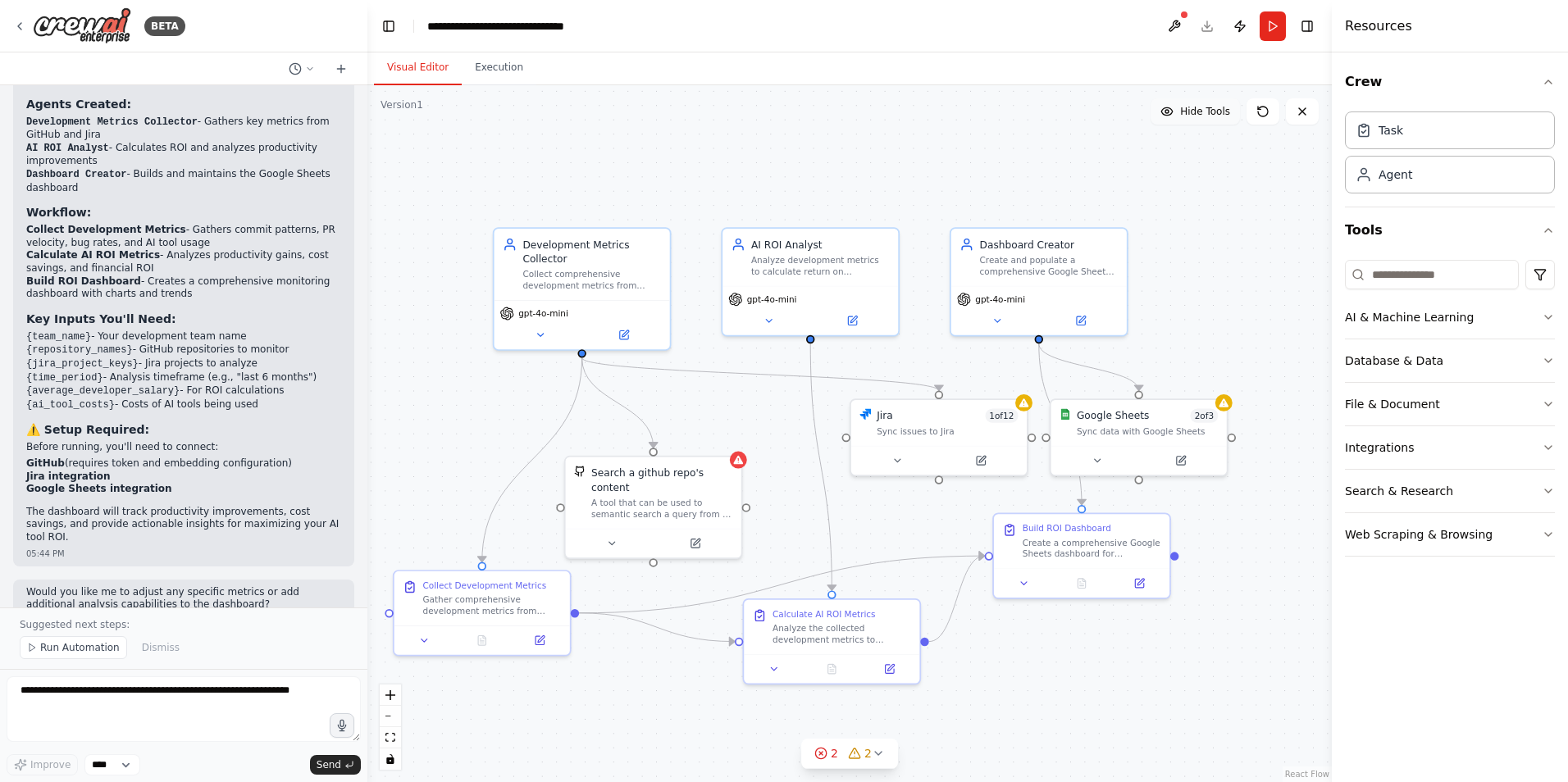
click at [1192, 111] on span "Hide Tools" at bounding box center [1205, 112] width 50 height 13
click at [1189, 111] on span "Show Tools" at bounding box center [1202, 112] width 54 height 13
click at [1092, 460] on icon at bounding box center [1097, 457] width 12 height 12
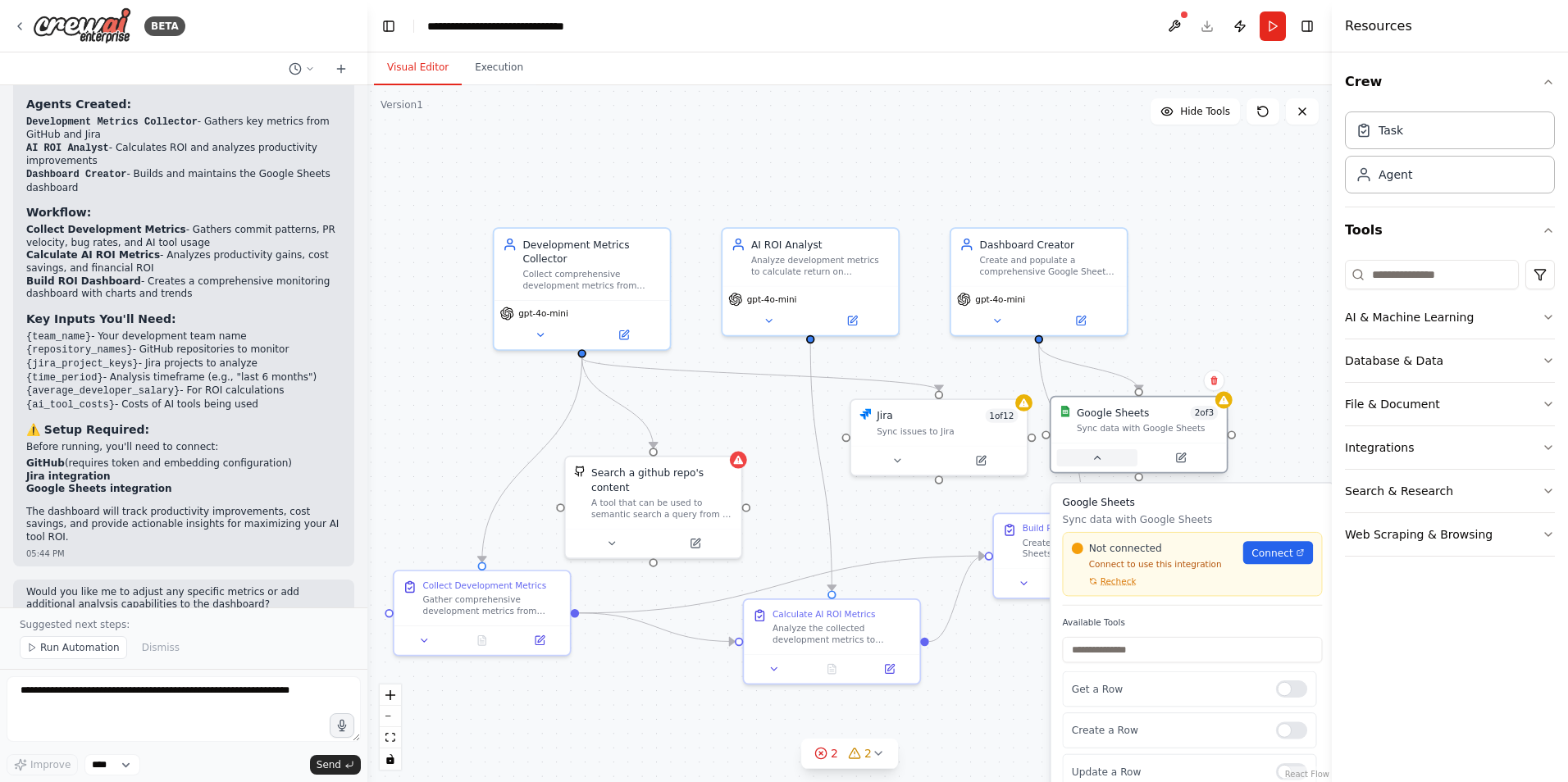
click at [1092, 460] on icon at bounding box center [1097, 457] width 12 height 12
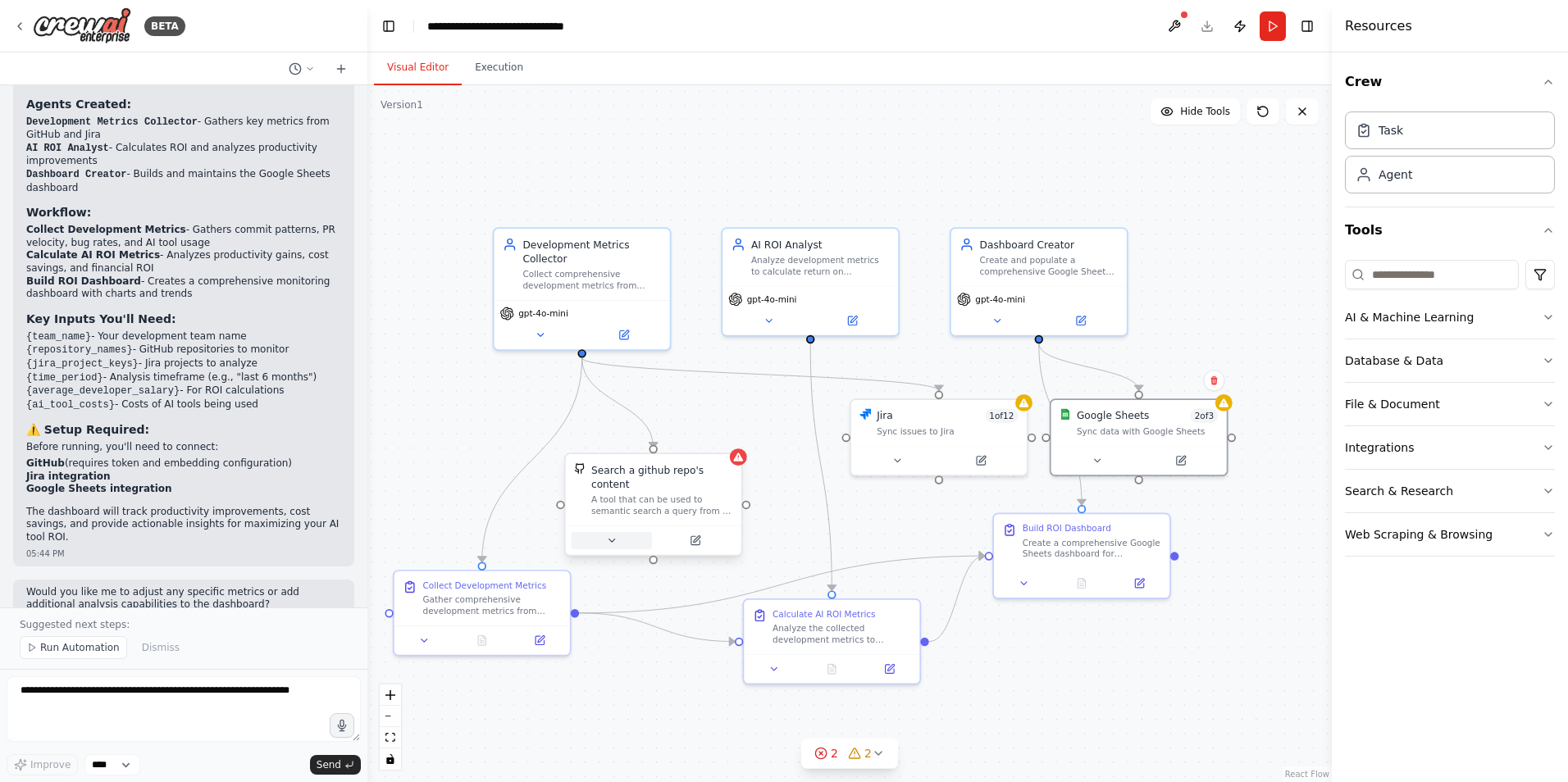
click at [600, 532] on button at bounding box center [611, 540] width 80 height 17
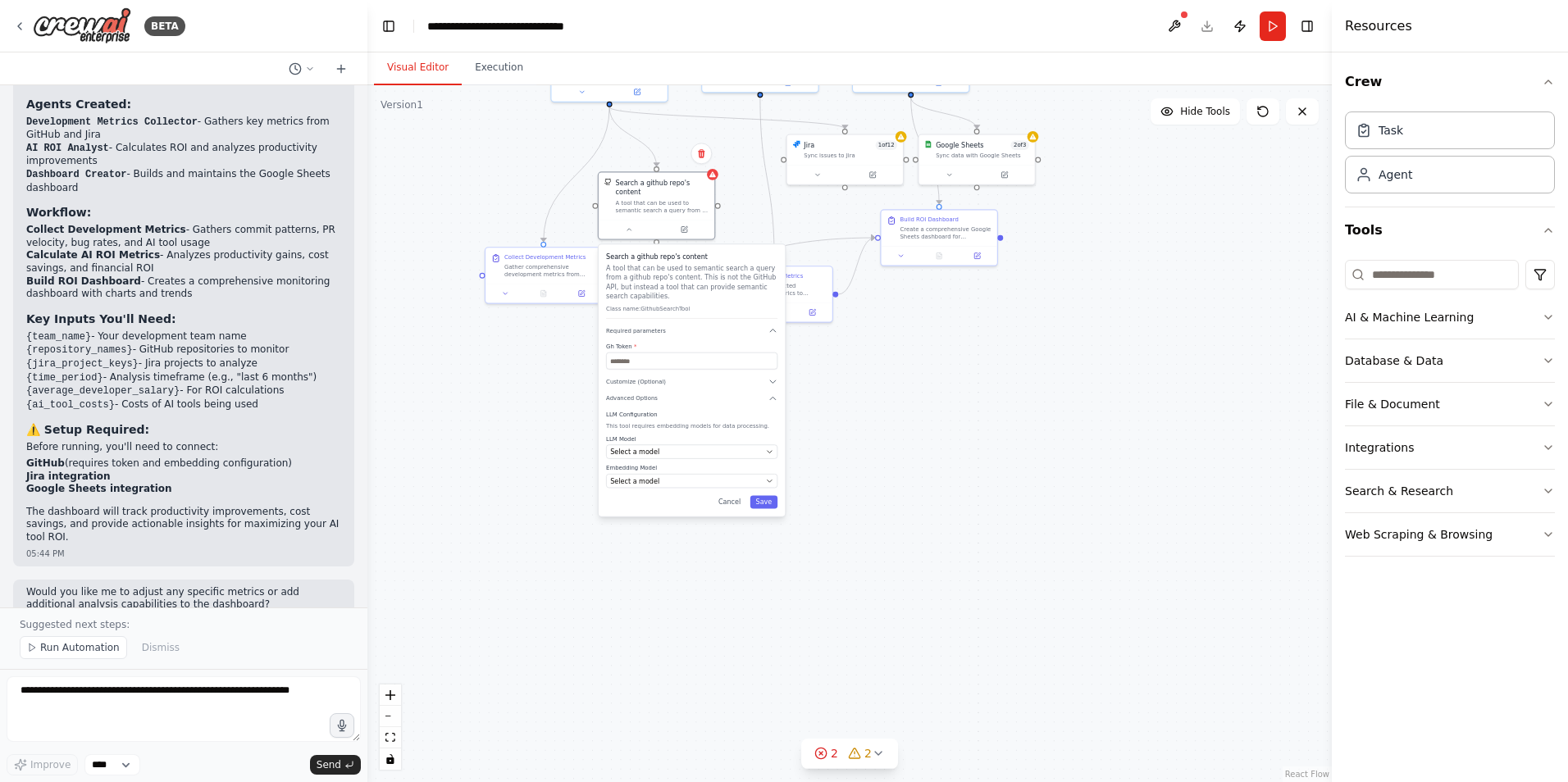
drag, startPoint x: 721, startPoint y: 508, endPoint x: 742, endPoint y: 208, distance: 300.7
click at [742, 208] on div ".deletable-edge-delete-btn { width: 20px; height: 20px; border: 0px solid #ffff…" at bounding box center [849, 433] width 964 height 697
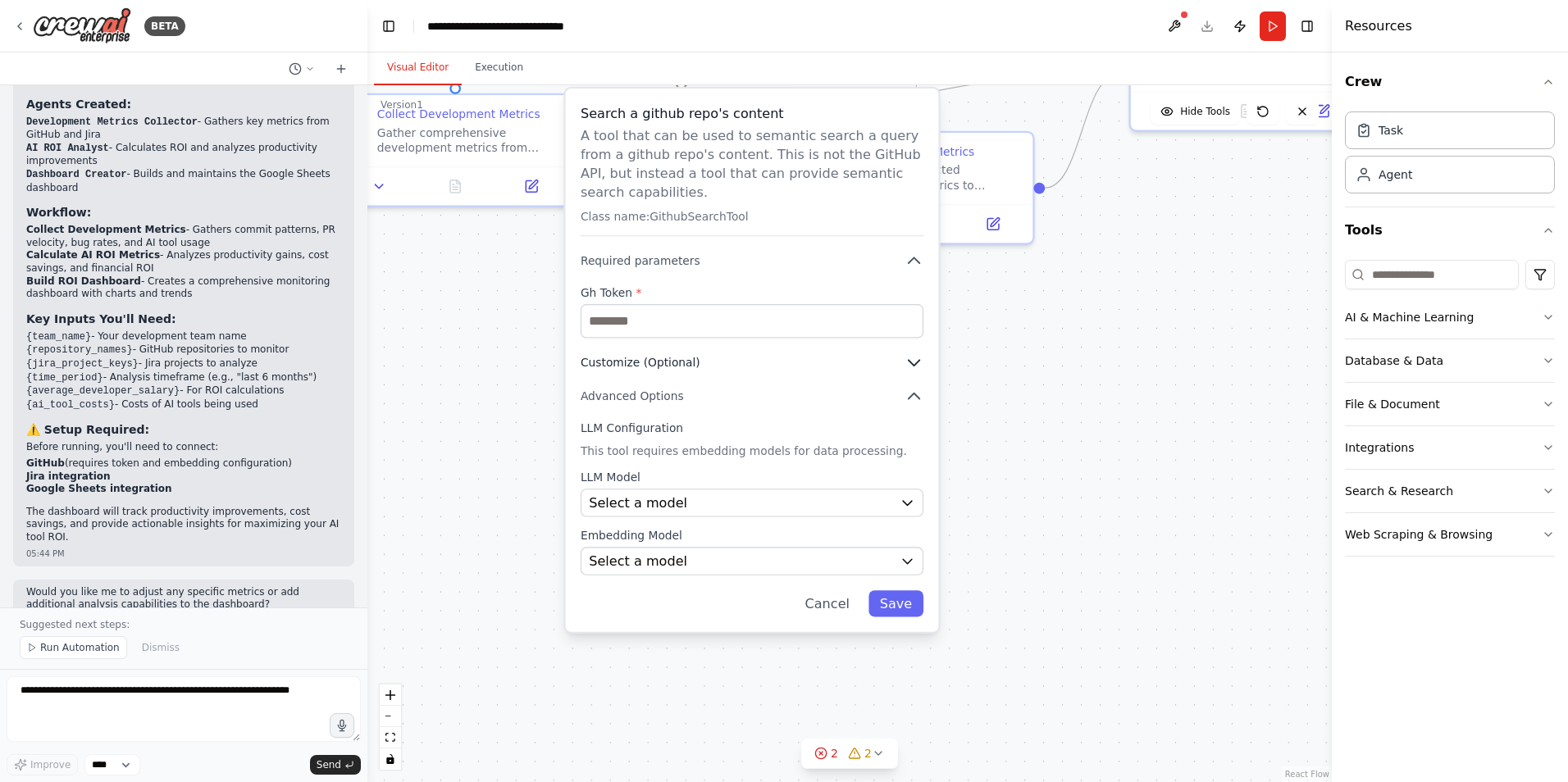
click at [914, 360] on icon "button" at bounding box center [914, 362] width 11 height 6
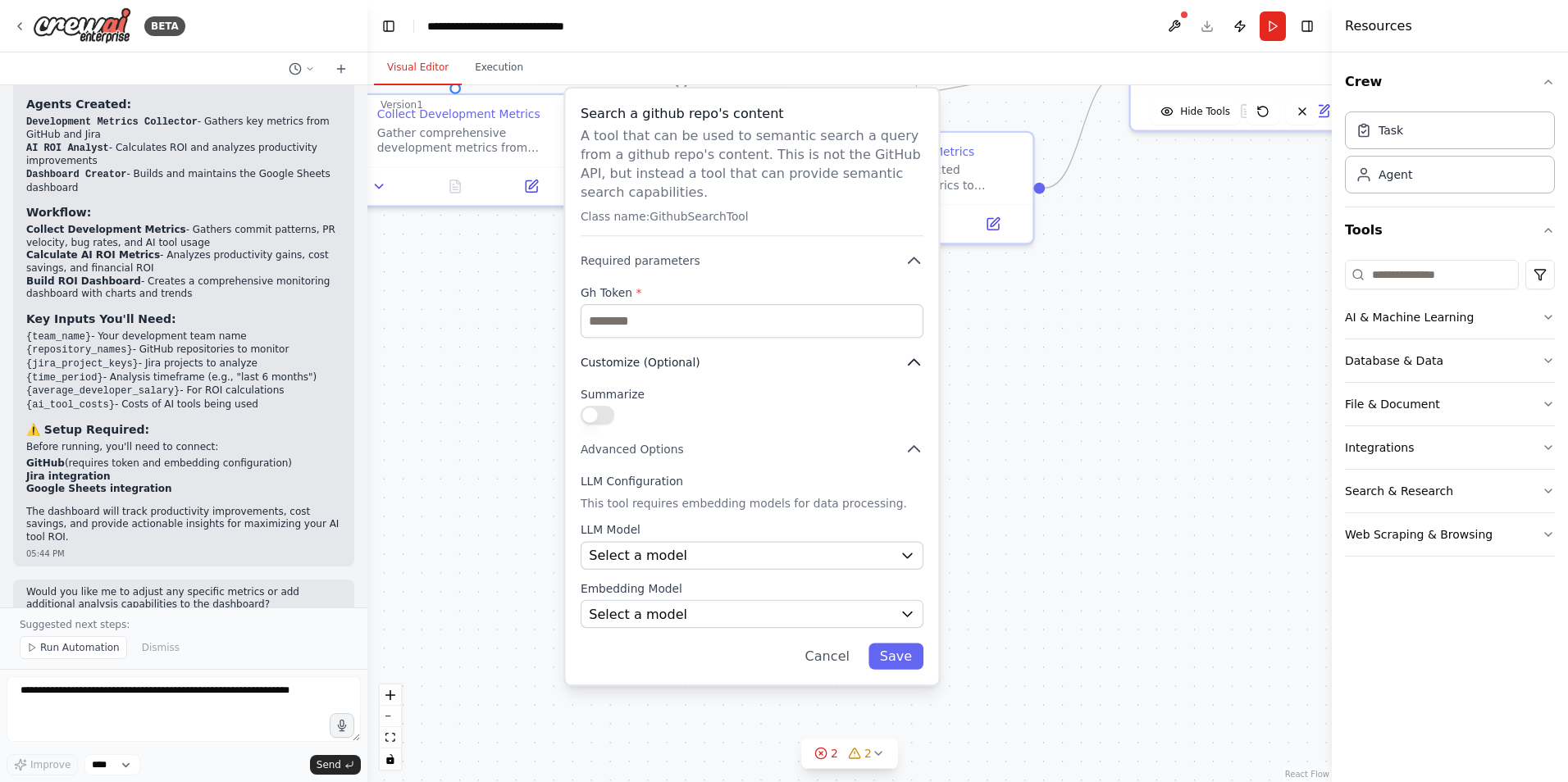
click at [914, 359] on icon "button" at bounding box center [914, 361] width 11 height 6
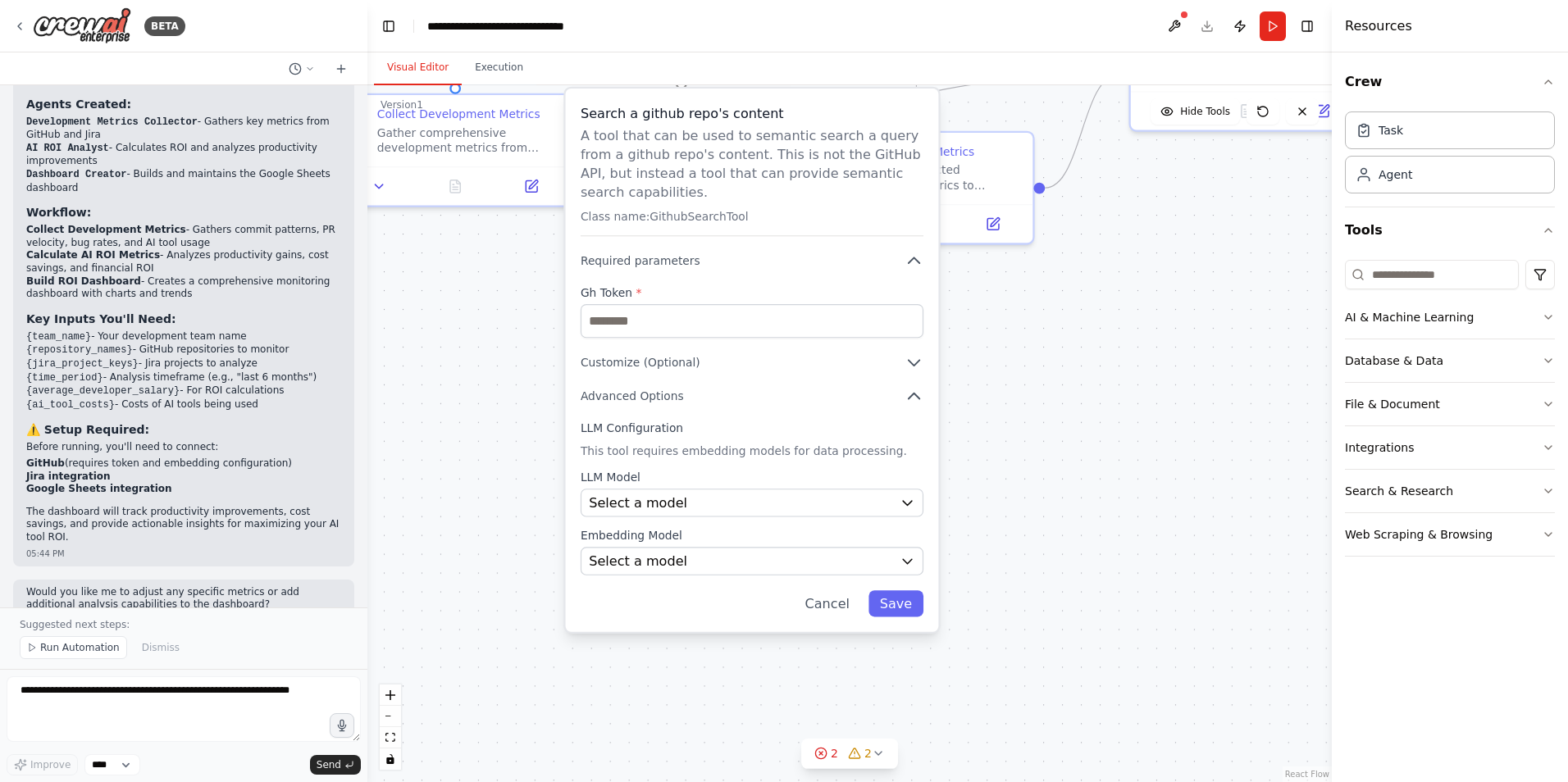
click at [1026, 343] on div ".deletable-edge-delete-btn { width: 20px; height: 20px; border: 0px solid #ffff…" at bounding box center [849, 433] width 964 height 697
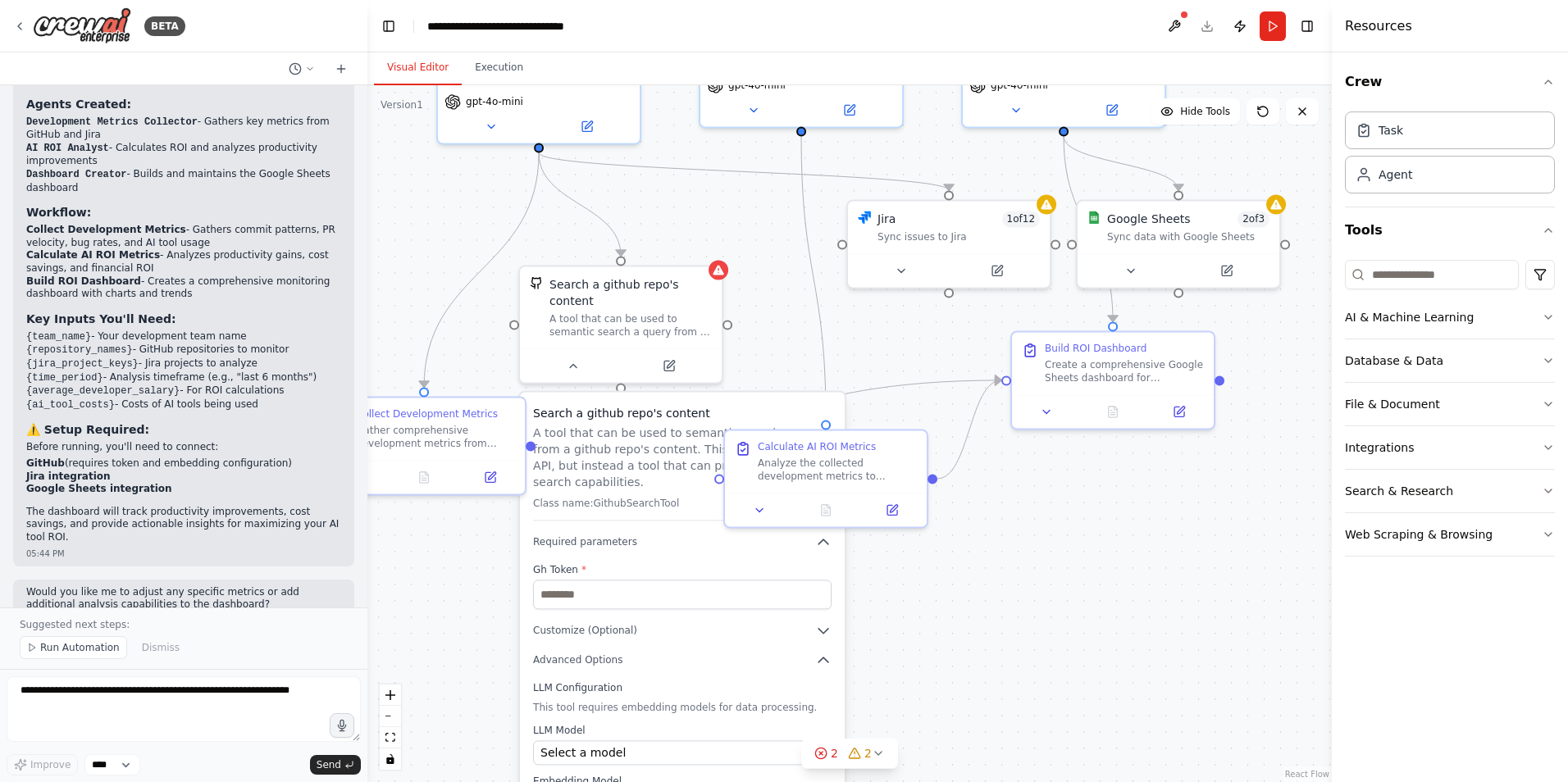
drag, startPoint x: 1068, startPoint y: 394, endPoint x: 973, endPoint y: 678, distance: 299.5
click at [1003, 687] on div ".deletable-edge-delete-btn { width: 20px; height: 20px; border: 0px solid #ffff…" at bounding box center [849, 433] width 964 height 697
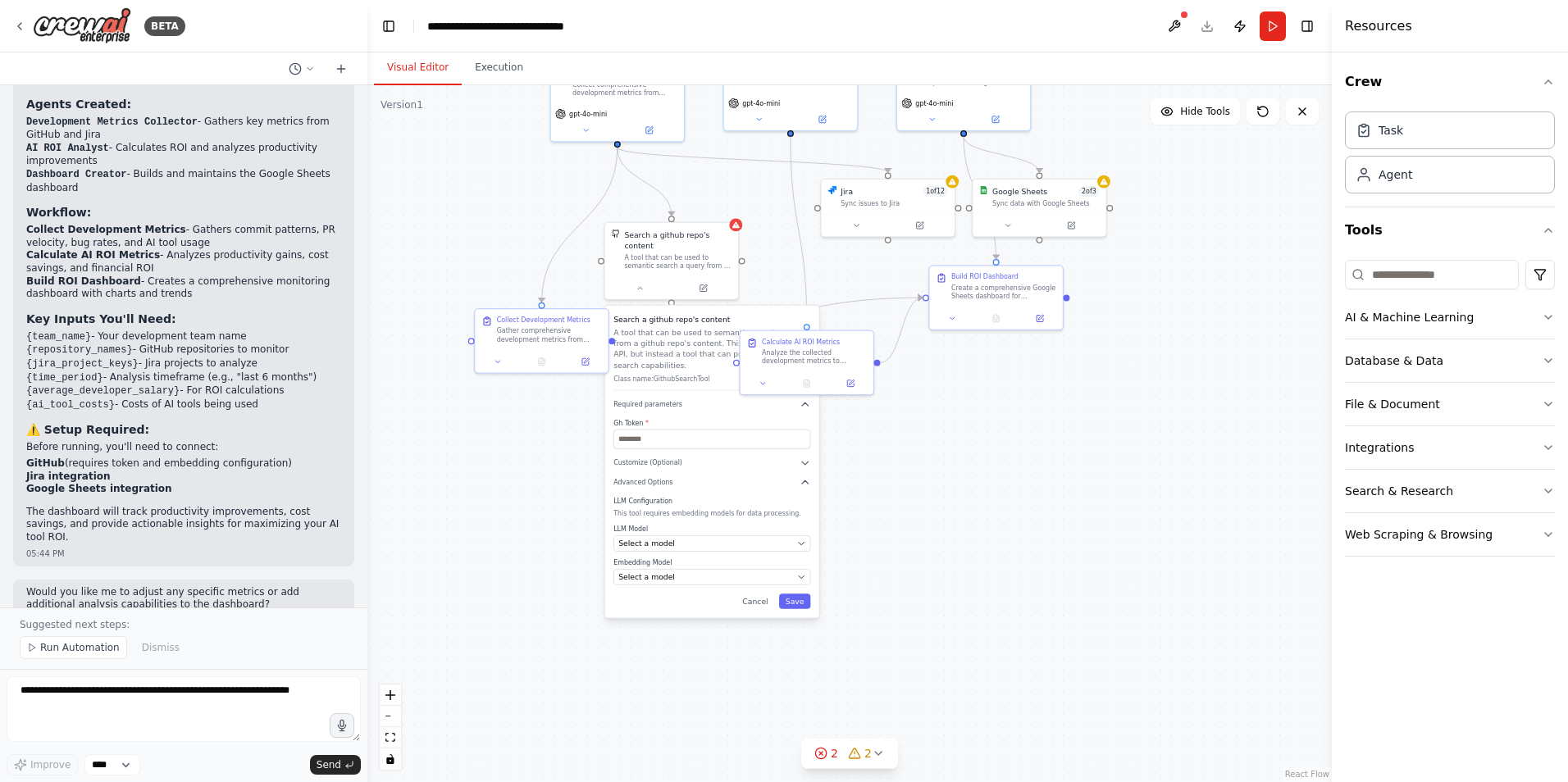
drag, startPoint x: 932, startPoint y: 598, endPoint x: 869, endPoint y: 524, distance: 97.2
click at [920, 433] on div ".deletable-edge-delete-btn { width: 20px; height: 20px; border: 0px solid #ffff…" at bounding box center [849, 433] width 964 height 697
click at [758, 593] on button "Cancel" at bounding box center [753, 600] width 39 height 15
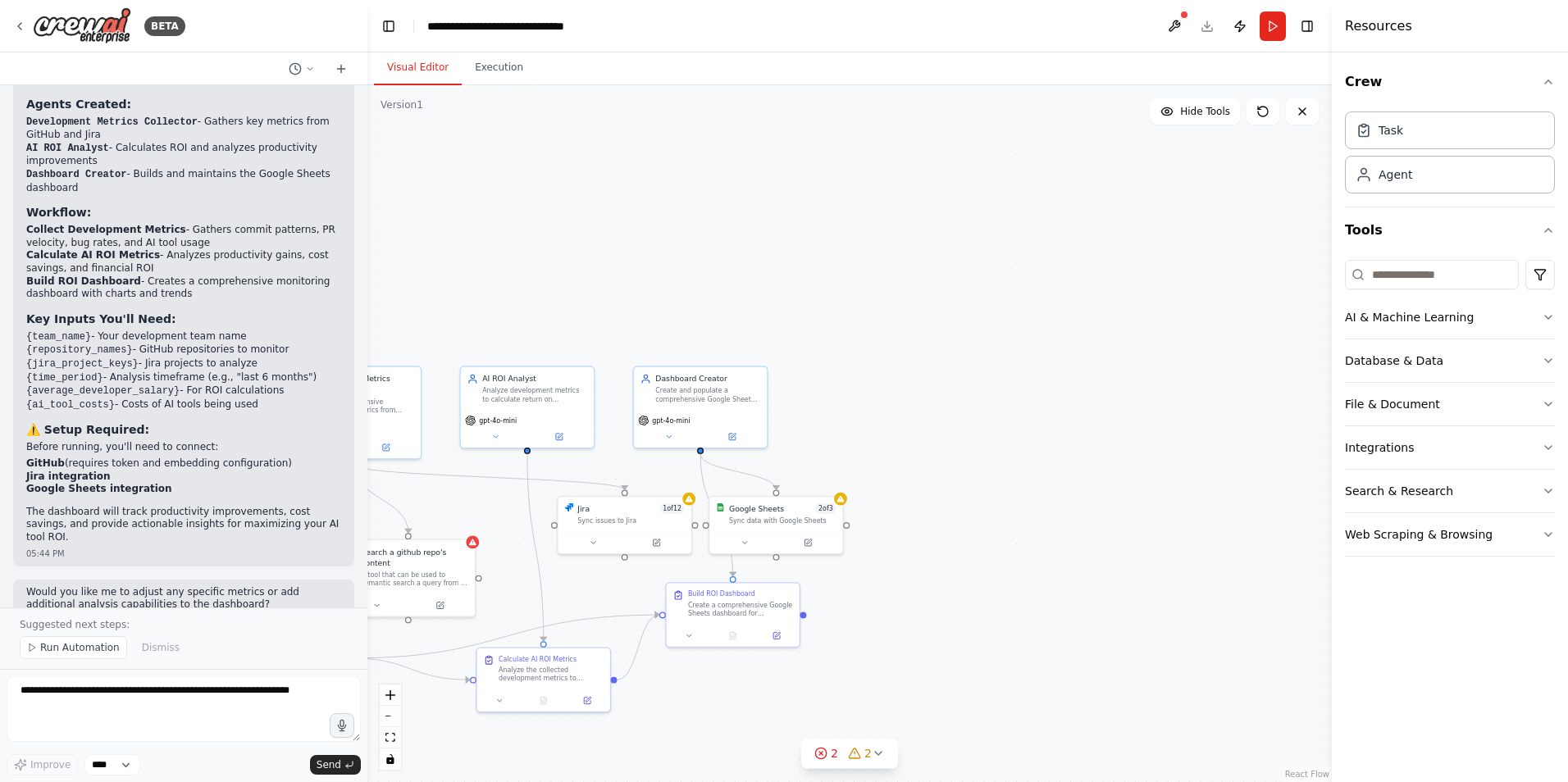
drag, startPoint x: 992, startPoint y: 616, endPoint x: 969, endPoint y: 649, distance: 40.2
click at [969, 651] on div ".deletable-edge-delete-btn { width: 20px; height: 20px; border: 0px solid #ffff…" at bounding box center [849, 433] width 964 height 697
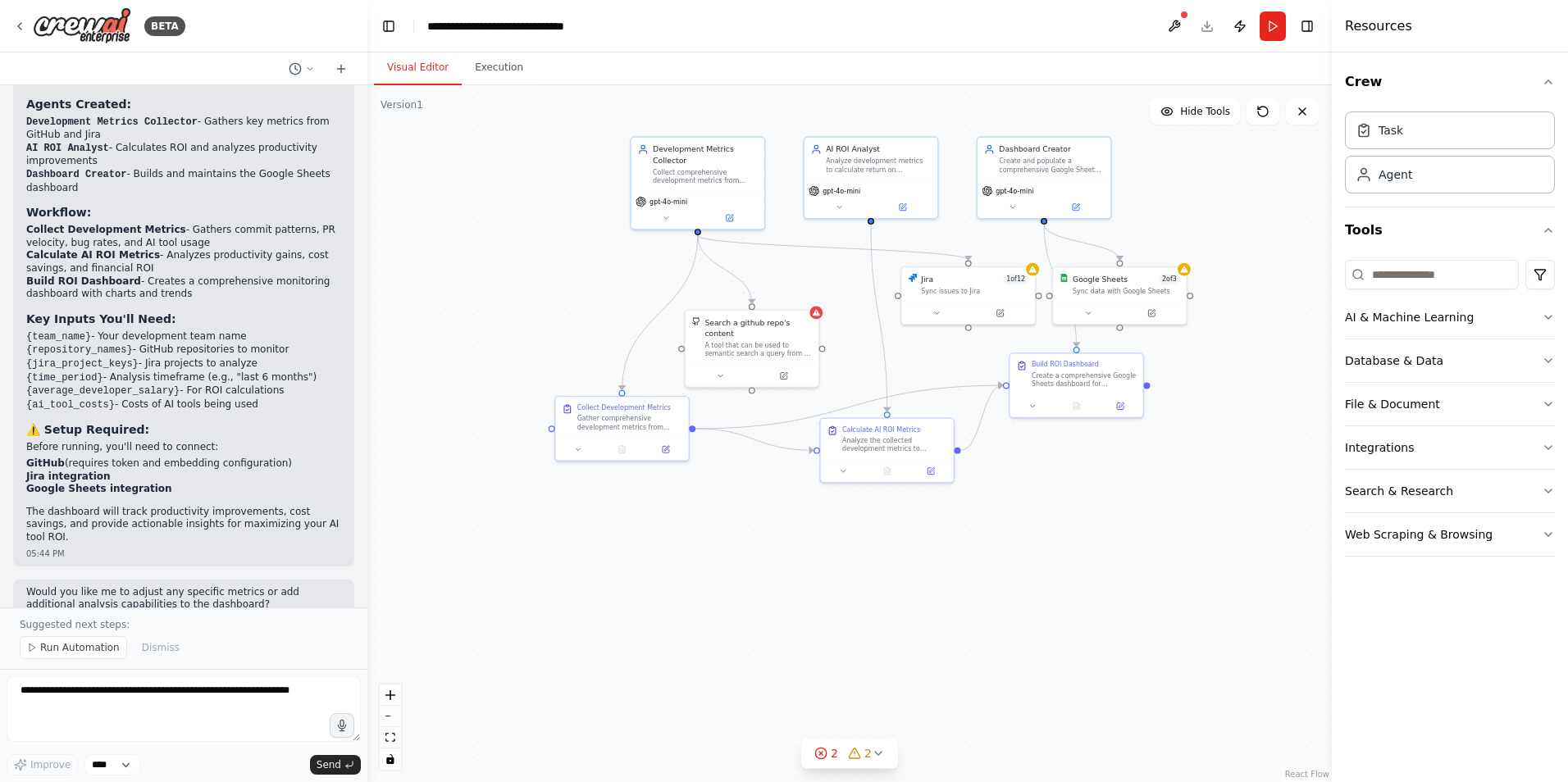
drag, startPoint x: 968, startPoint y: 530, endPoint x: 1300, endPoint y: 289, distance: 410.2
click at [1316, 285] on div ".deletable-edge-delete-btn { width: 20px; height: 20px; border: 0px solid #ffff…" at bounding box center [849, 433] width 964 height 697
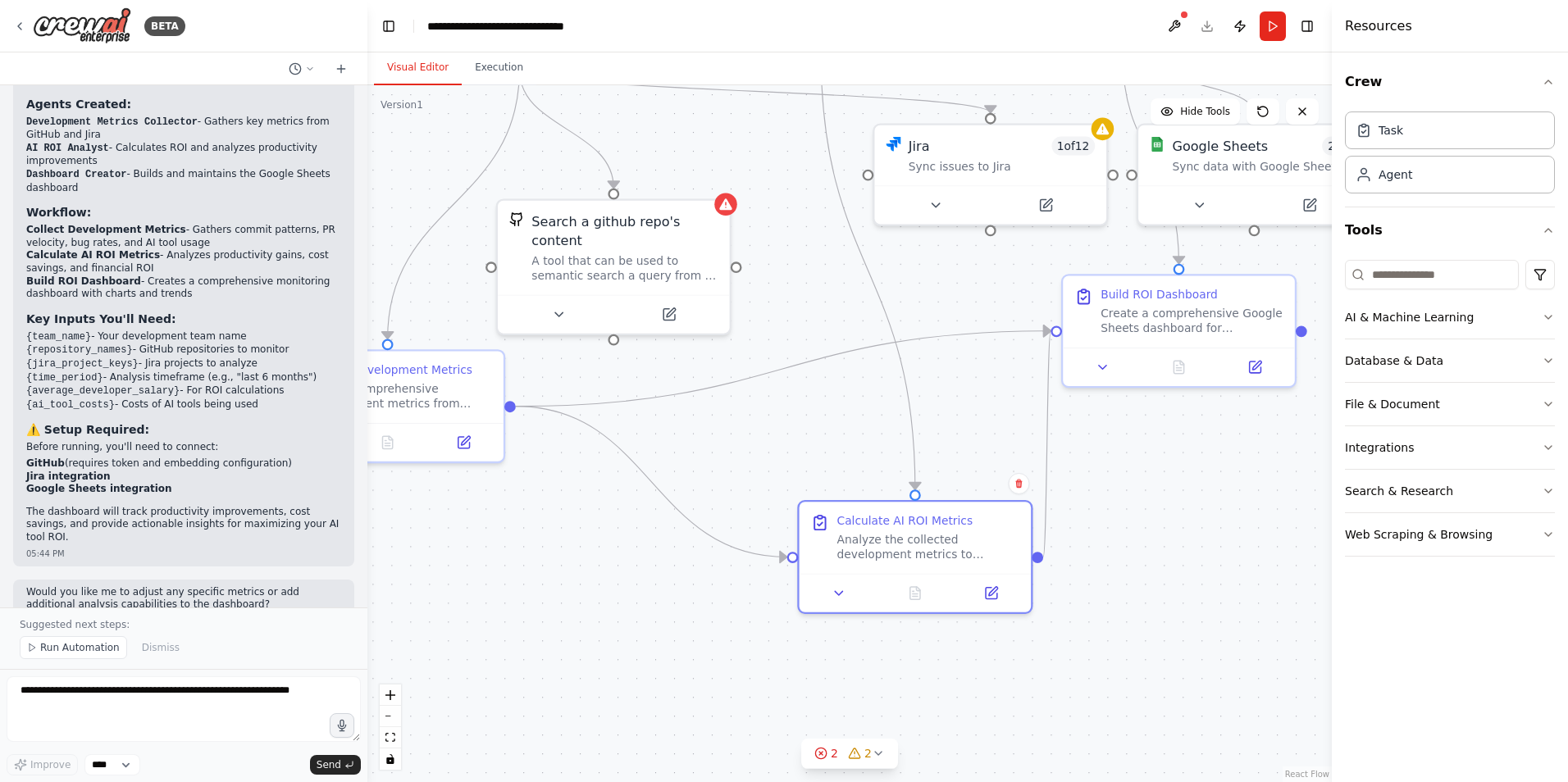
drag, startPoint x: 915, startPoint y: 415, endPoint x: 962, endPoint y: 451, distance: 59.2
click at [975, 534] on div "Analyze the collected development metrics to calculate return on investment for…" at bounding box center [928, 546] width 183 height 31
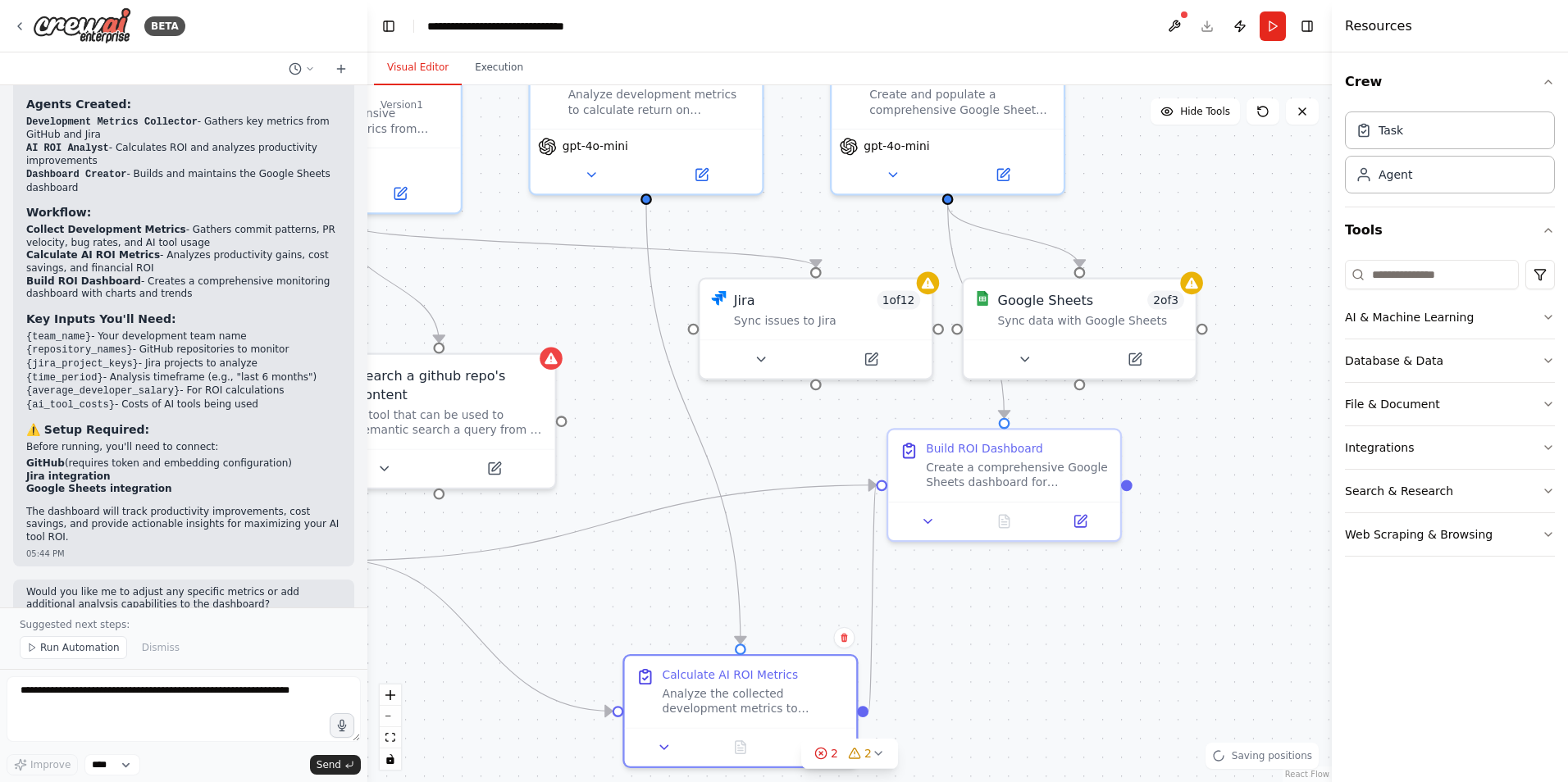
drag, startPoint x: 963, startPoint y: 408, endPoint x: 788, endPoint y: 561, distance: 232.5
click at [788, 561] on div ".deletable-edge-delete-btn { width: 20px; height: 20px; border: 0px solid #ffff…" at bounding box center [849, 433] width 964 height 697
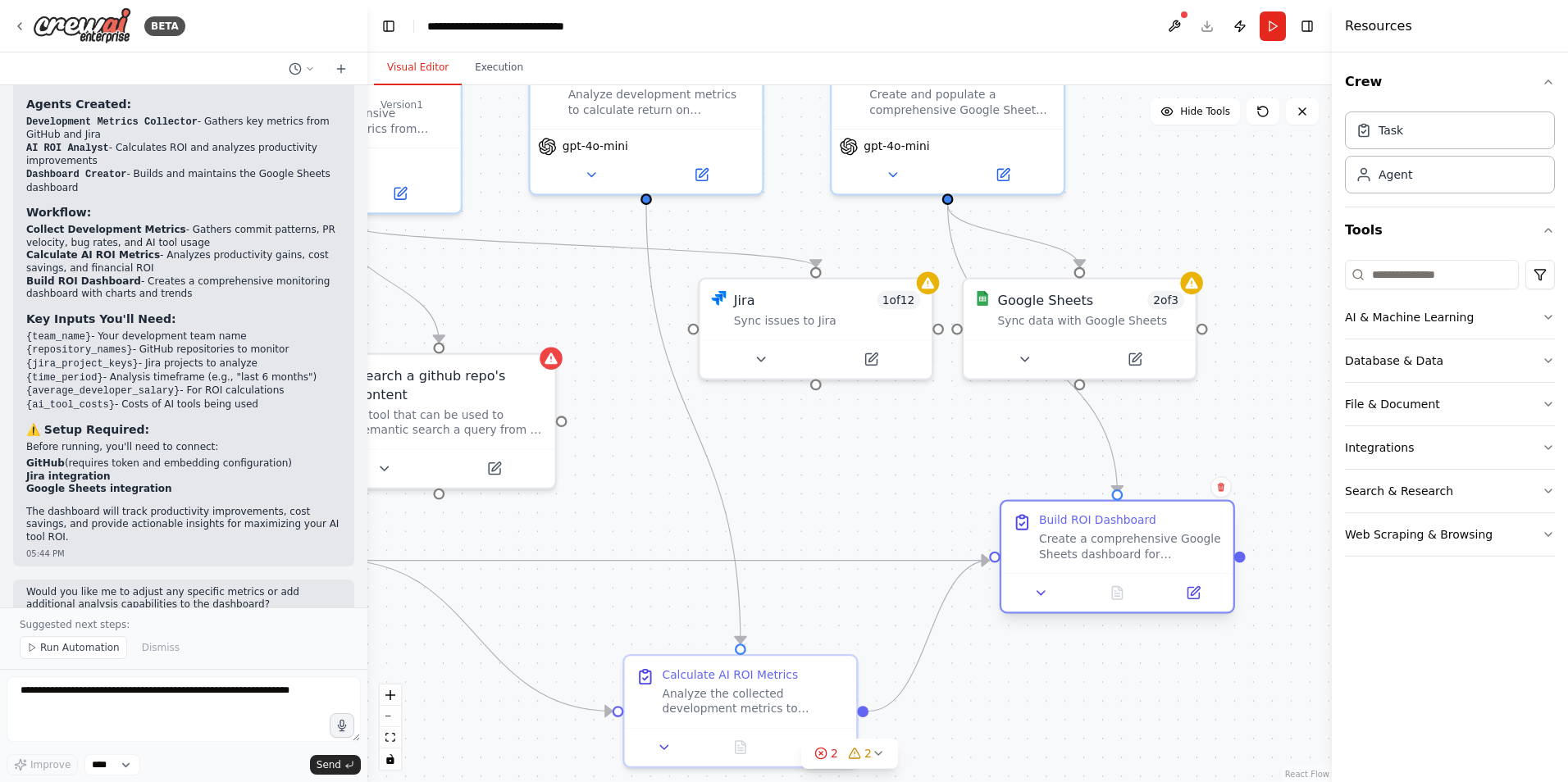
drag, startPoint x: 991, startPoint y: 446, endPoint x: 1110, endPoint y: 535, distance: 148.6
click at [1110, 528] on div "Build ROI Dashboard" at bounding box center [1097, 521] width 117 height 15
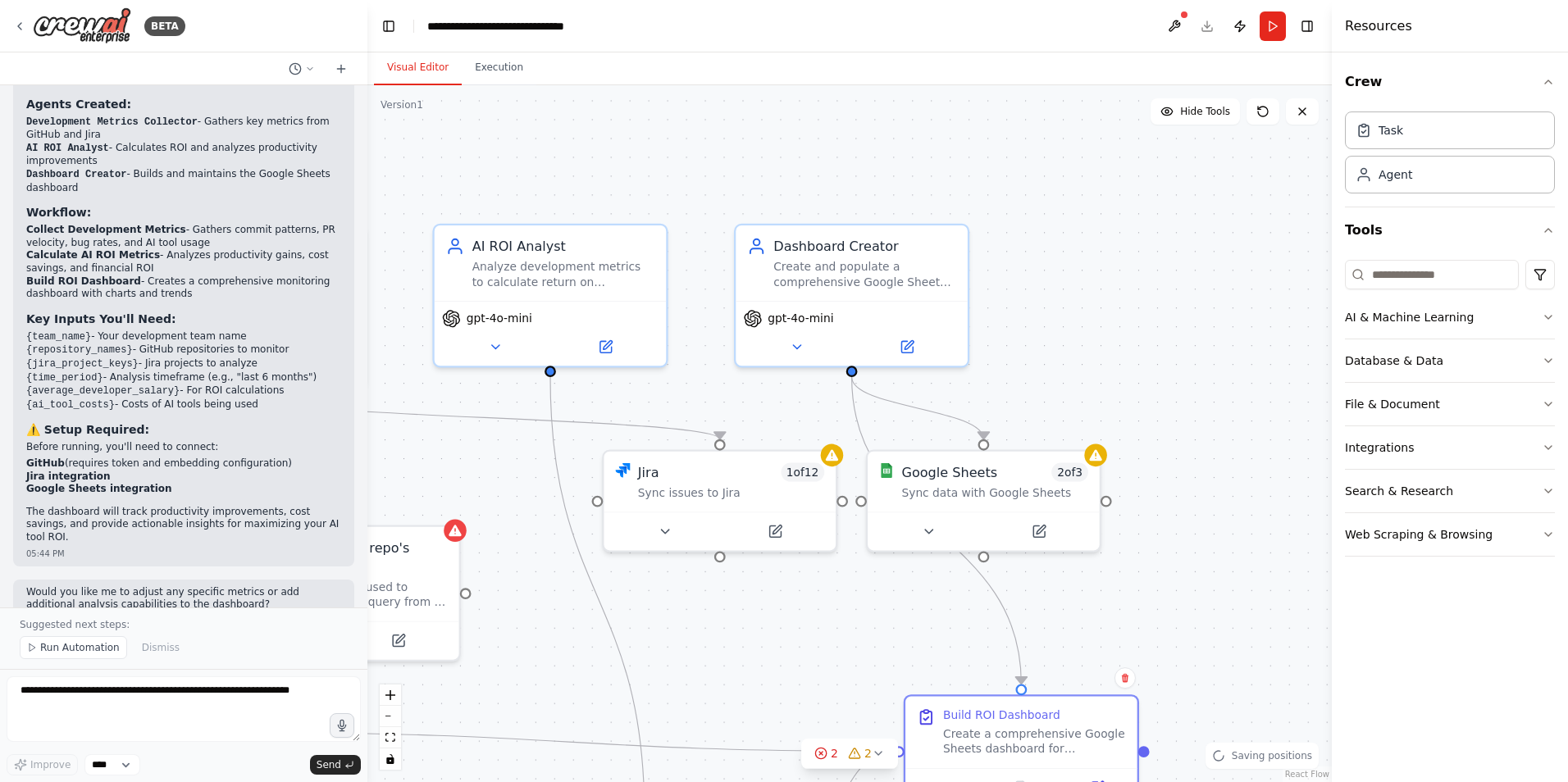
drag, startPoint x: 961, startPoint y: 516, endPoint x: 888, endPoint y: 635, distance: 139.6
click at [888, 643] on div ".deletable-edge-delete-btn { width: 20px; height: 20px; border: 0px solid #ffff…" at bounding box center [849, 433] width 964 height 697
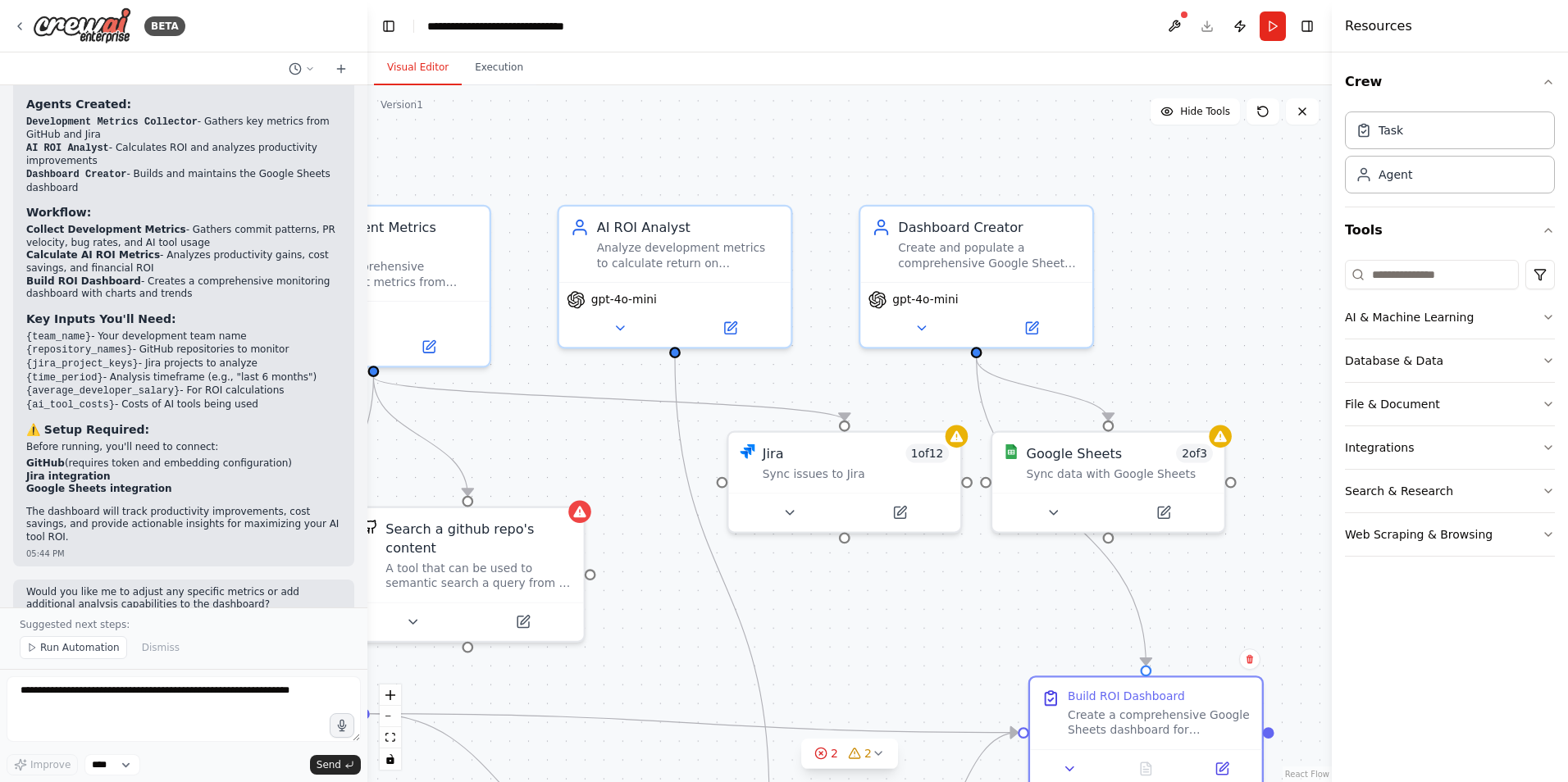
drag, startPoint x: 1113, startPoint y: 292, endPoint x: 1241, endPoint y: 259, distance: 132.2
click at [1241, 259] on div ".deletable-edge-delete-btn { width: 20px; height: 20px; border: 0px solid #ffff…" at bounding box center [849, 433] width 964 height 697
click at [1392, 137] on div "Task" at bounding box center [1391, 130] width 25 height 17
click at [1402, 165] on div "Agent" at bounding box center [1450, 174] width 210 height 38
click at [1376, 176] on div "Agent" at bounding box center [1384, 174] width 56 height 17
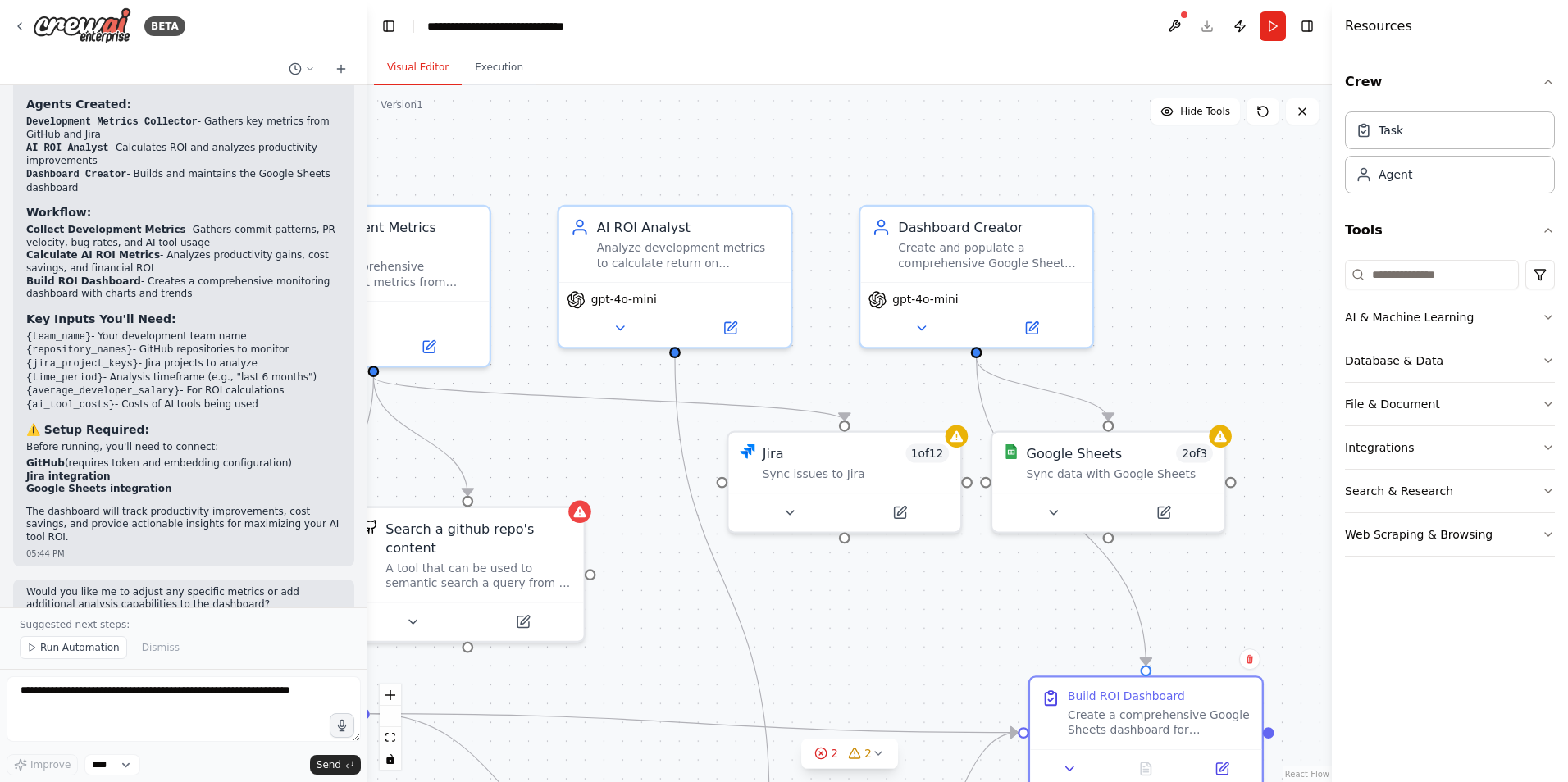
drag, startPoint x: 1381, startPoint y: 227, endPoint x: 1297, endPoint y: 193, distance: 90.6
click at [1297, 193] on div "BETA I want to quickly build a dashboard for monitoring my software development…" at bounding box center [784, 391] width 1568 height 782
click at [1394, 319] on button "AI & Machine Learning" at bounding box center [1450, 317] width 210 height 43
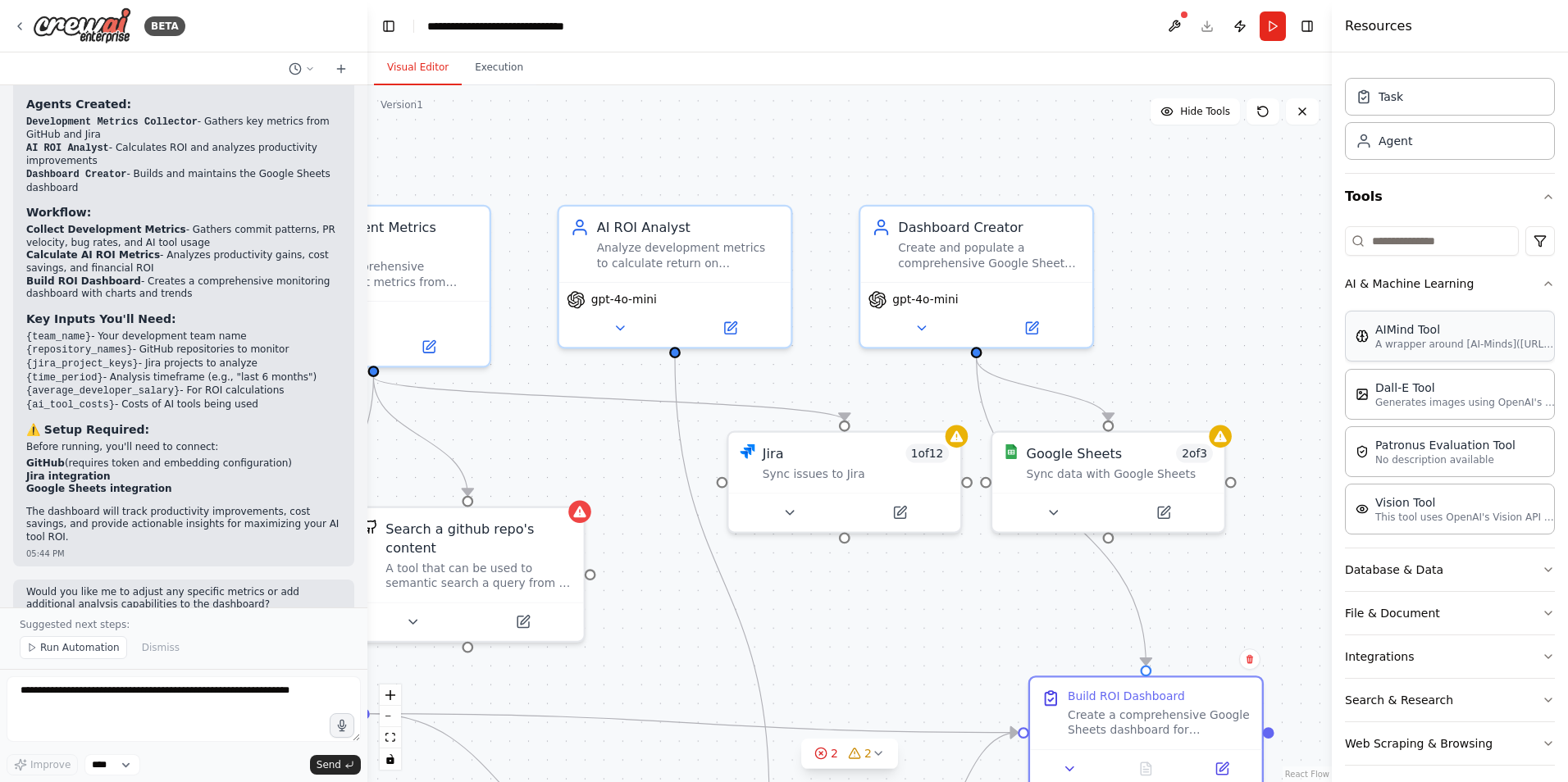
scroll to position [44, 0]
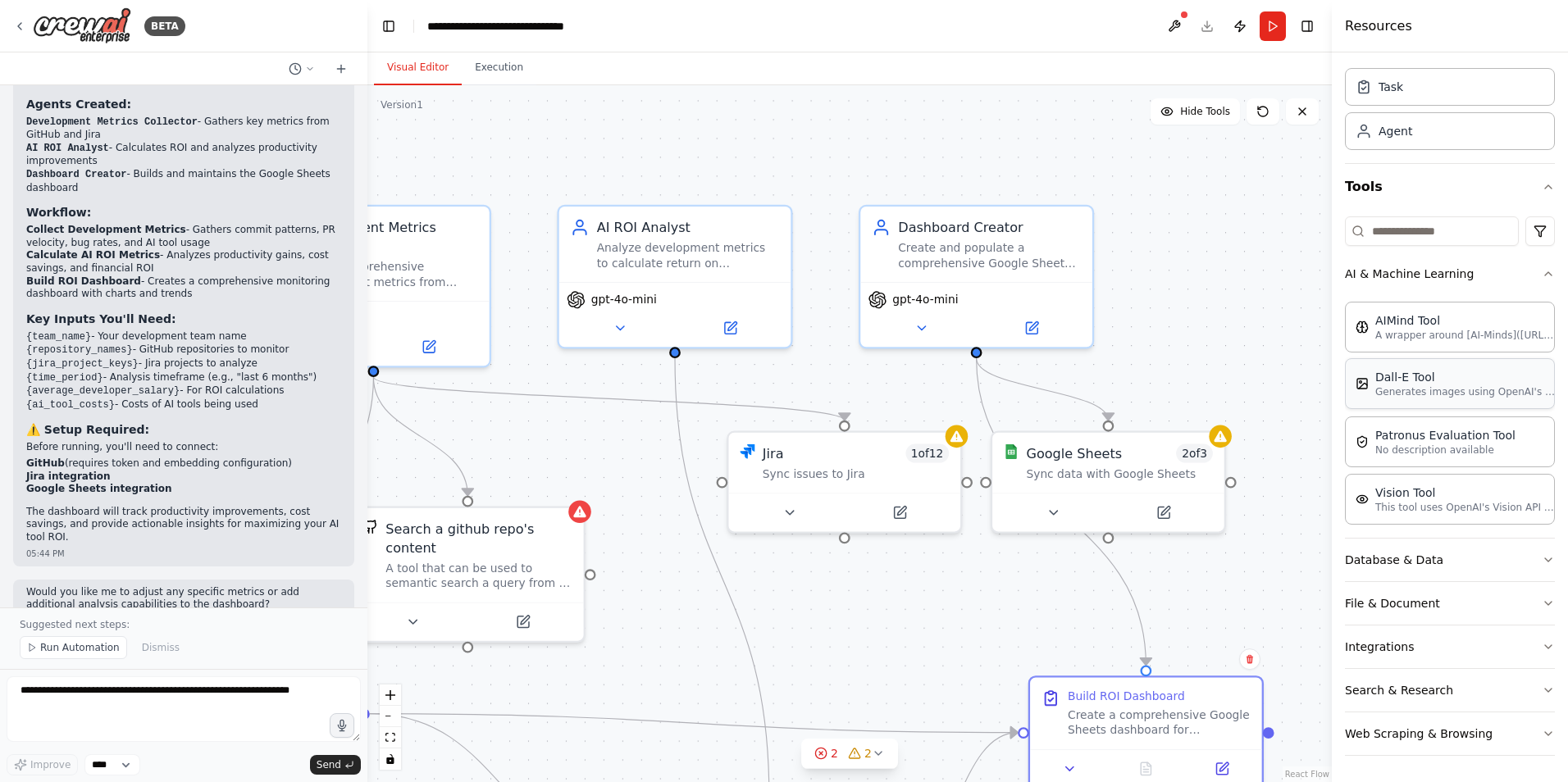
click at [1397, 396] on p "Generates images using OpenAI's Dall-E model." at bounding box center [1465, 392] width 180 height 13
drag, startPoint x: 1248, startPoint y: 298, endPoint x: 1159, endPoint y: 246, distance: 103.1
drag, startPoint x: 1056, startPoint y: 193, endPoint x: 1066, endPoint y: 185, distance: 12.8
click at [1056, 193] on div ".deletable-edge-delete-btn { width: 20px; height: 20px; border: 0px solid #ffff…" at bounding box center [849, 433] width 964 height 697
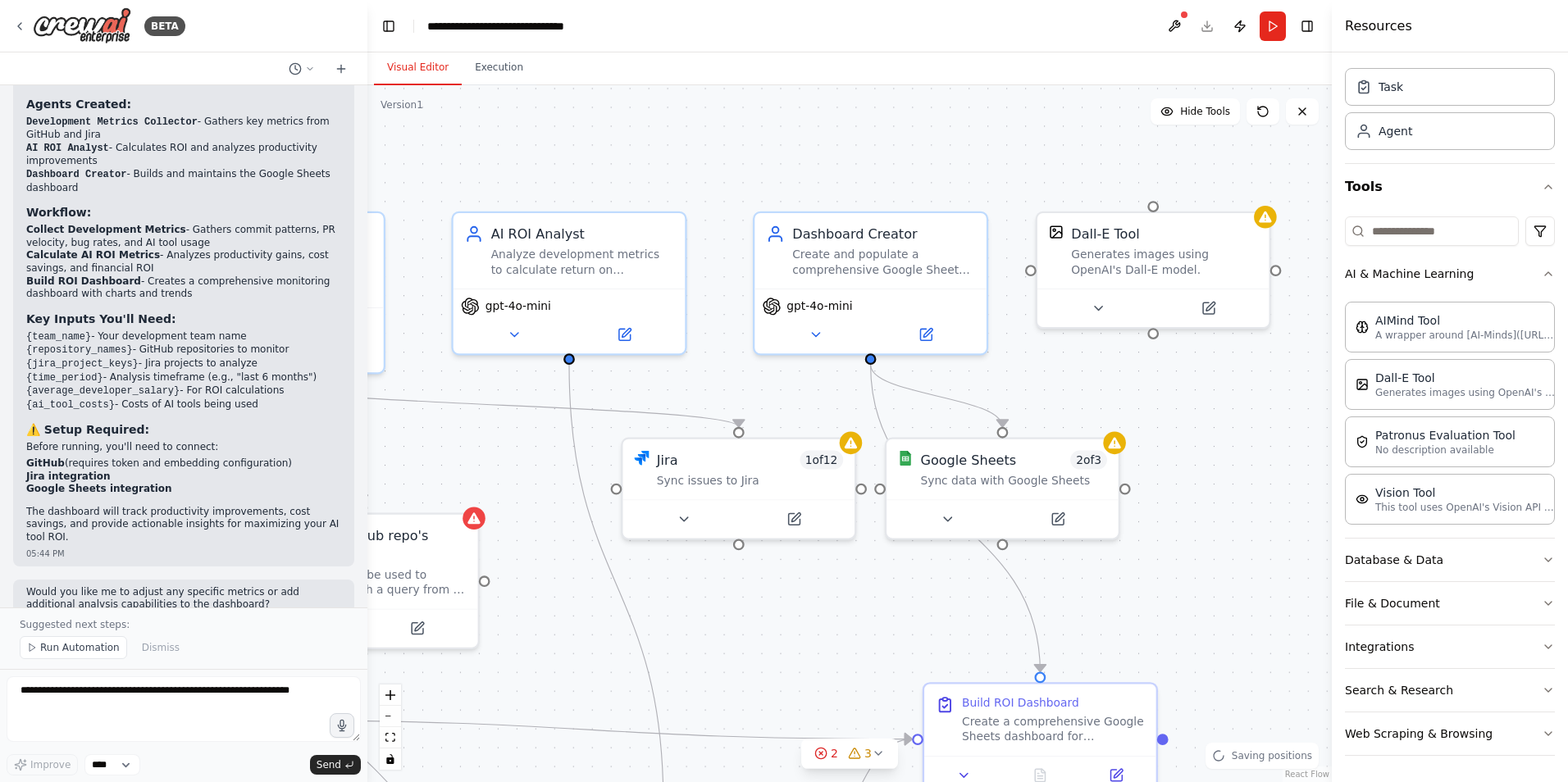
drag, startPoint x: 972, startPoint y: 166, endPoint x: 773, endPoint y: 171, distance: 199.1
click at [773, 171] on div ".deletable-edge-delete-btn { width: 20px; height: 20px; border: 0px solid #ffff…" at bounding box center [849, 433] width 964 height 697
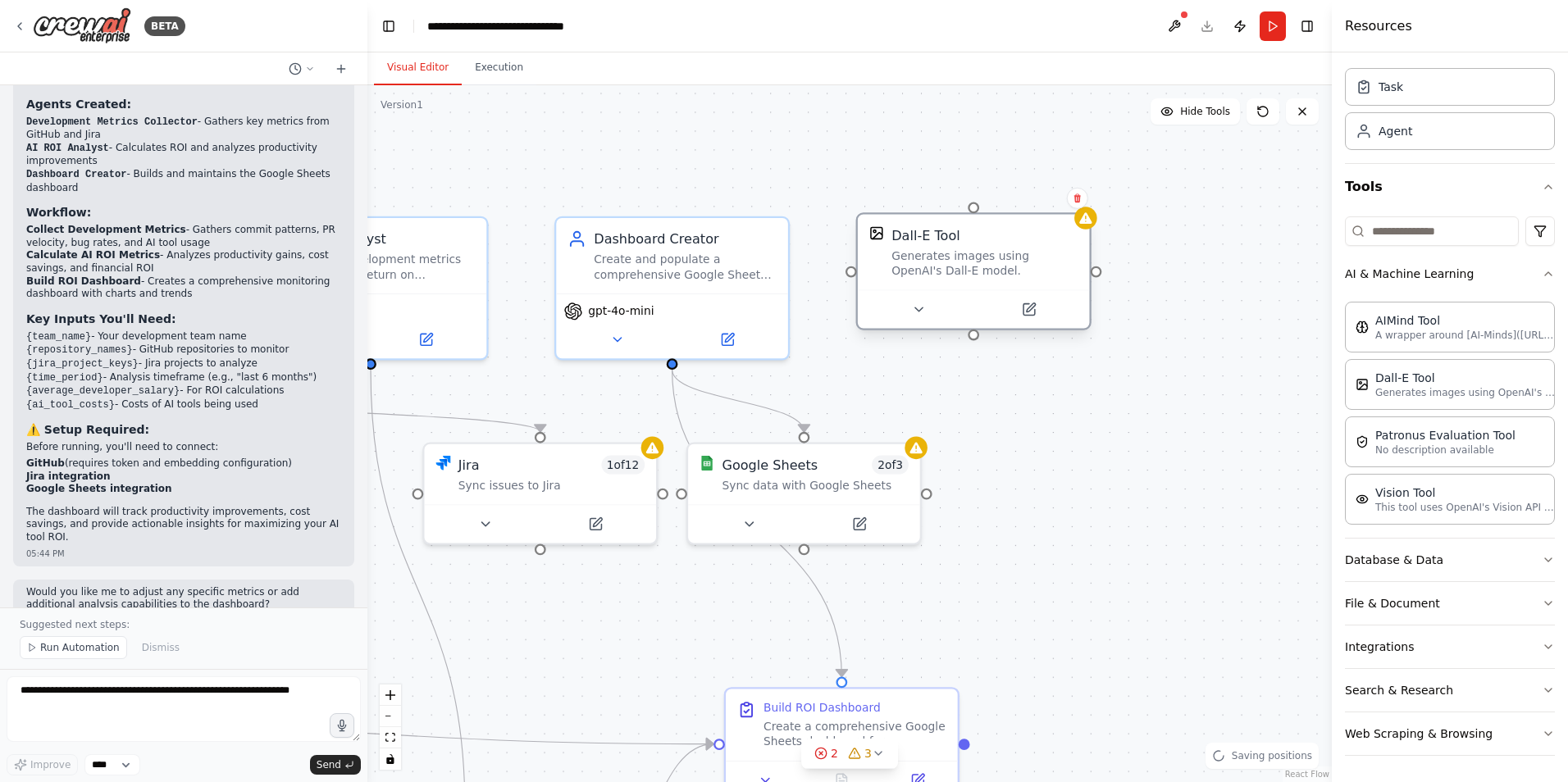
drag, startPoint x: 963, startPoint y: 239, endPoint x: 1011, endPoint y: 236, distance: 48.1
click at [1011, 236] on div "Dall-E Tool" at bounding box center [984, 235] width 186 height 19
click at [1135, 429] on div ".deletable-edge-delete-btn { width: 20px; height: 20px; border: 0px solid #ffff…" at bounding box center [849, 433] width 964 height 697
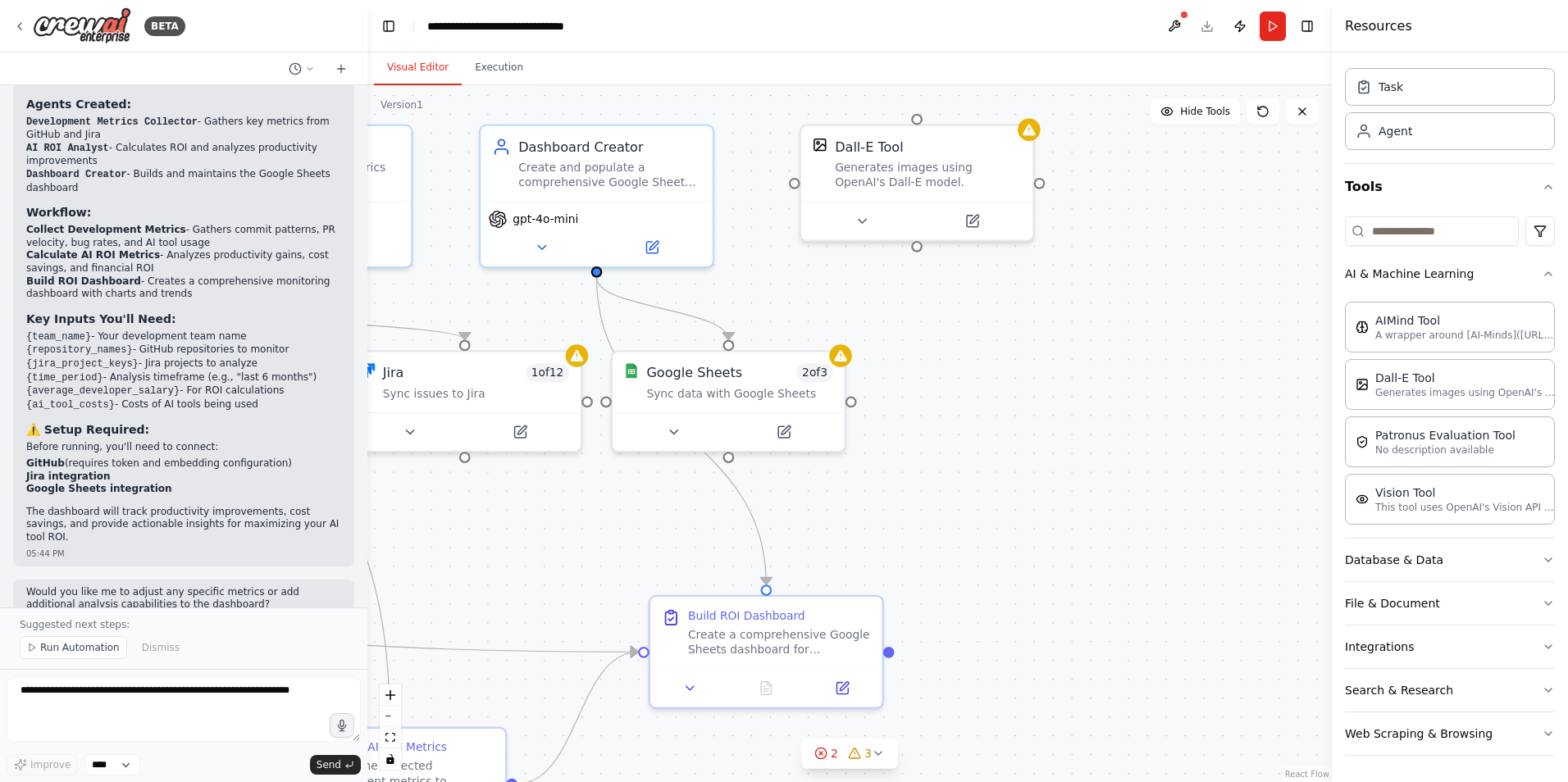
drag, startPoint x: 1062, startPoint y: 455, endPoint x: 959, endPoint y: 286, distance: 197.9
click at [959, 286] on div ".deletable-edge-delete-btn { width: 20px; height: 20px; border: 0px solid #ffff…" at bounding box center [849, 433] width 964 height 697
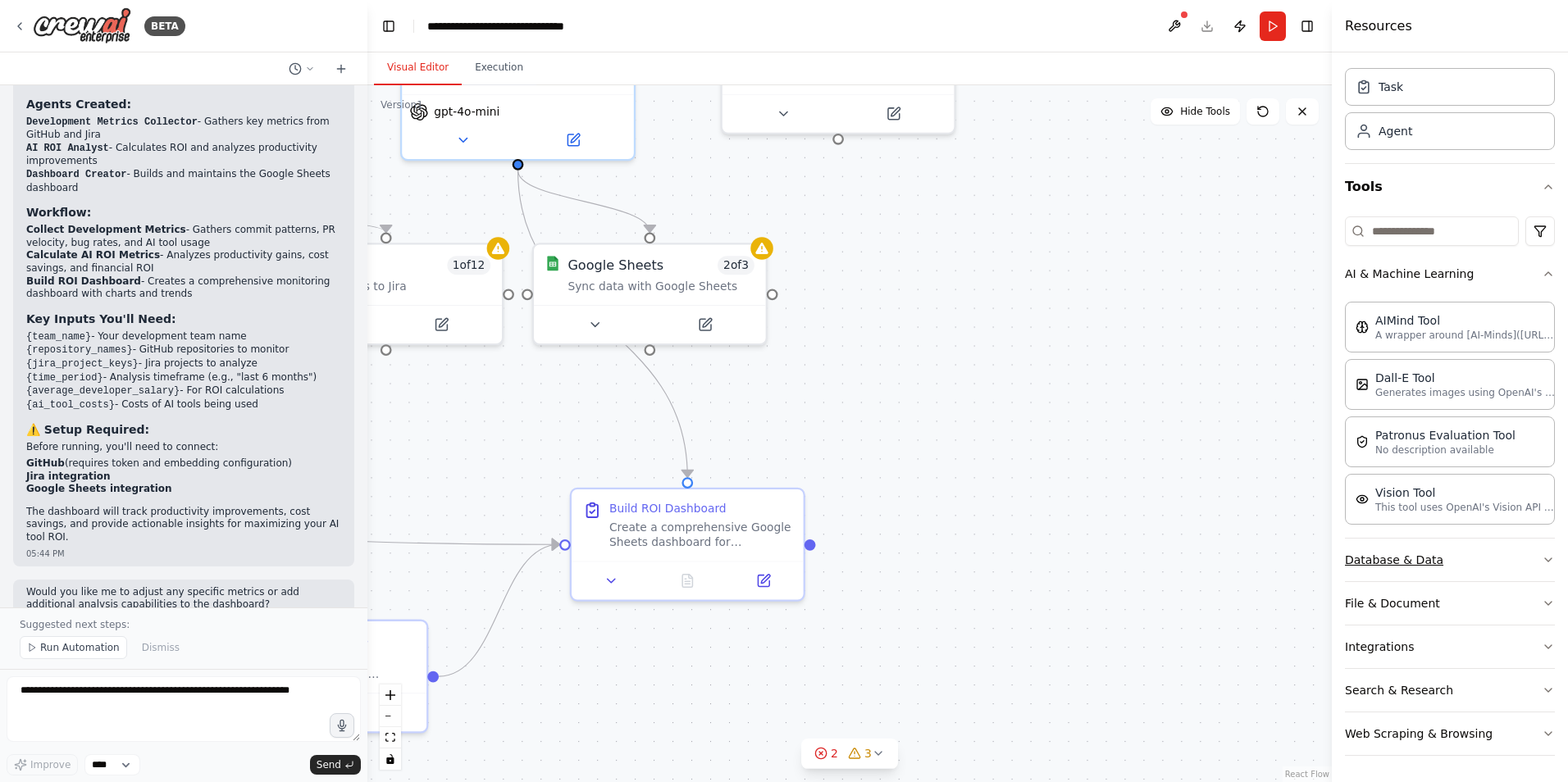
click at [1384, 551] on button "Database & Data" at bounding box center [1450, 560] width 210 height 43
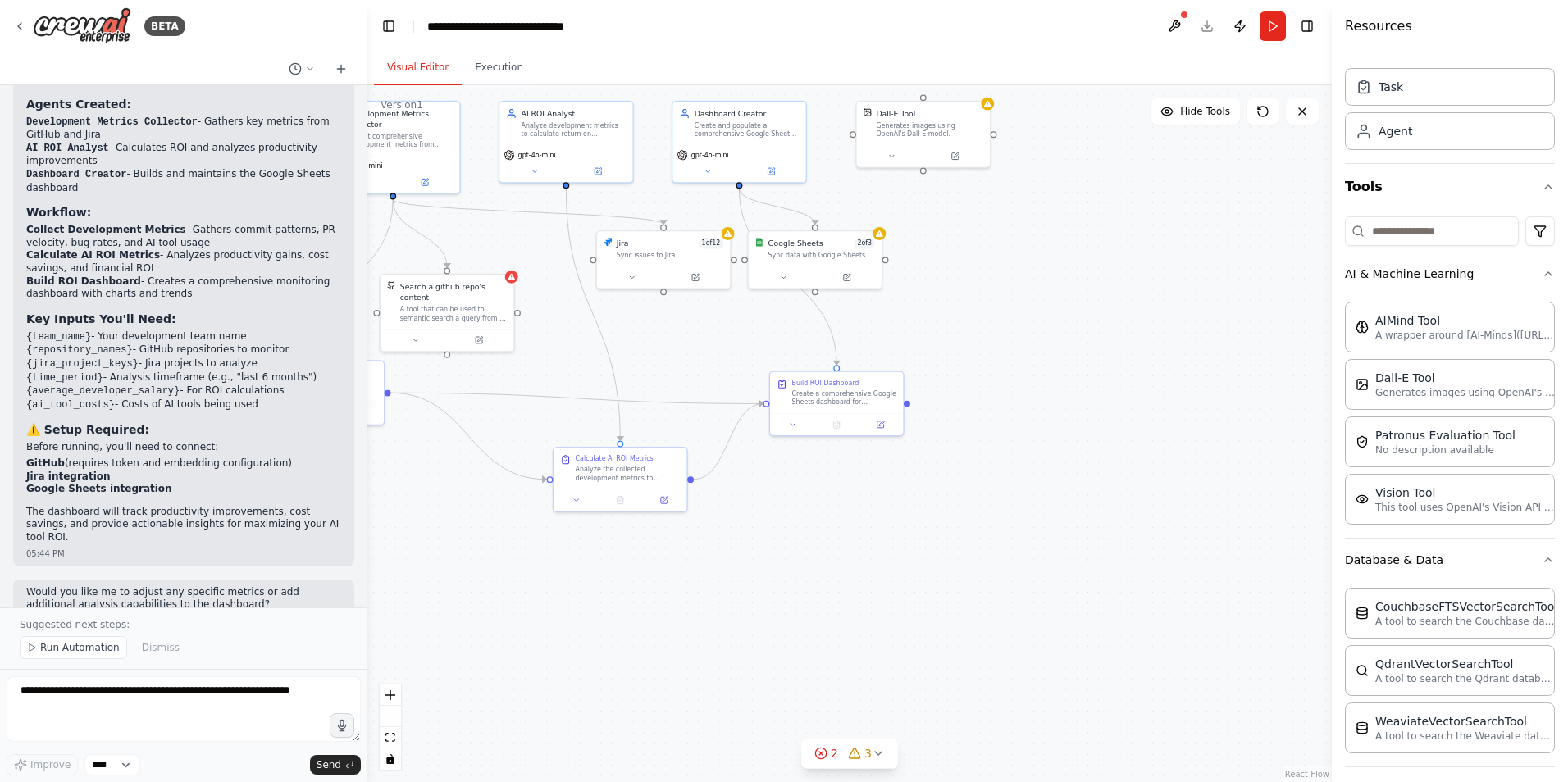
drag, startPoint x: 1222, startPoint y: 517, endPoint x: 1103, endPoint y: 389, distance: 174.8
click at [1103, 389] on div ".deletable-edge-delete-btn { width: 20px; height: 20px; border: 0px solid #ffff…" at bounding box center [849, 433] width 964 height 697
